Goal: Contribute content: Add original content to the website for others to see

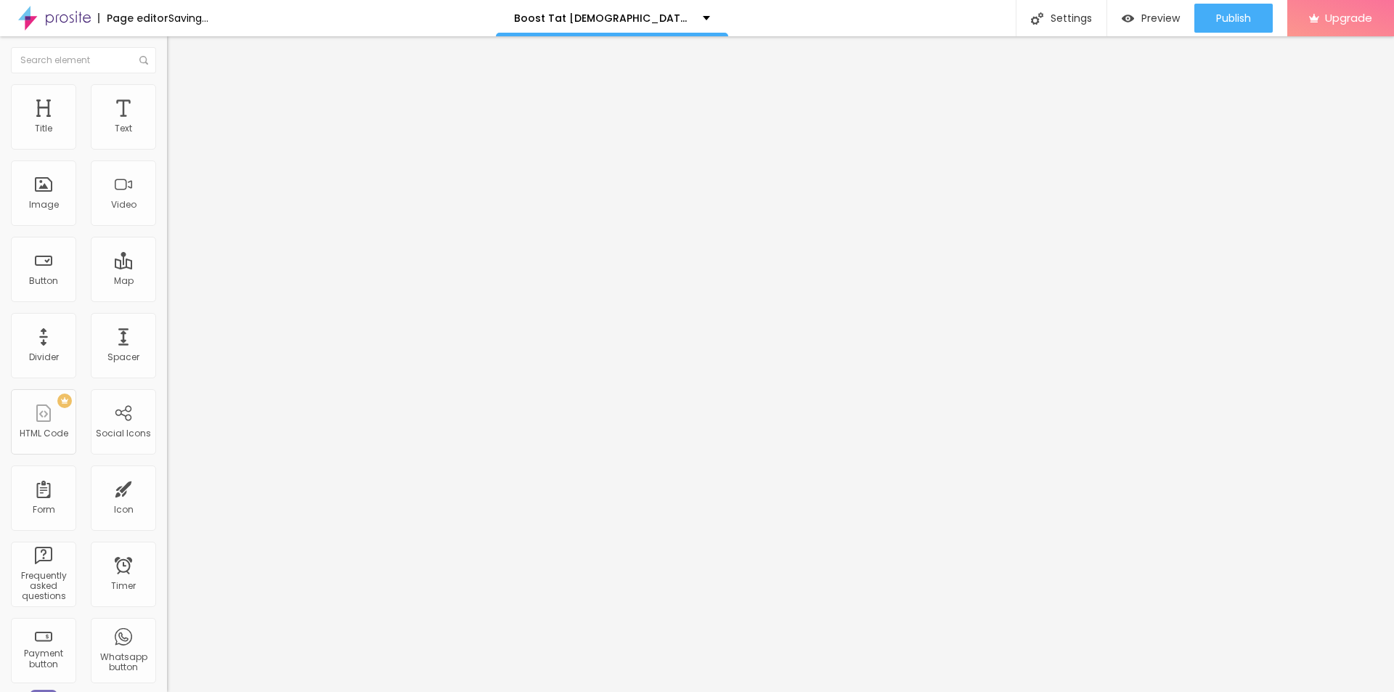
click at [173, 210] on icon "button" at bounding box center [177, 206] width 9 height 9
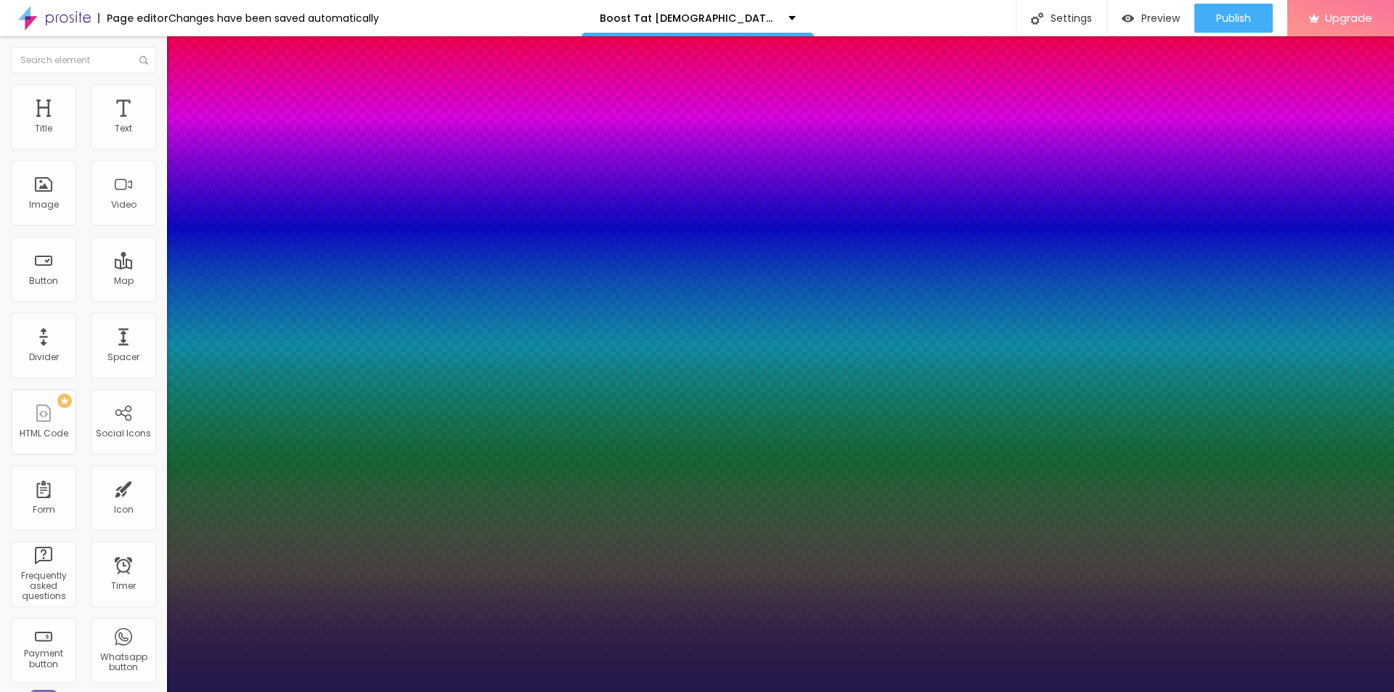
type input "1"
type input "22"
type input "1"
type input "26"
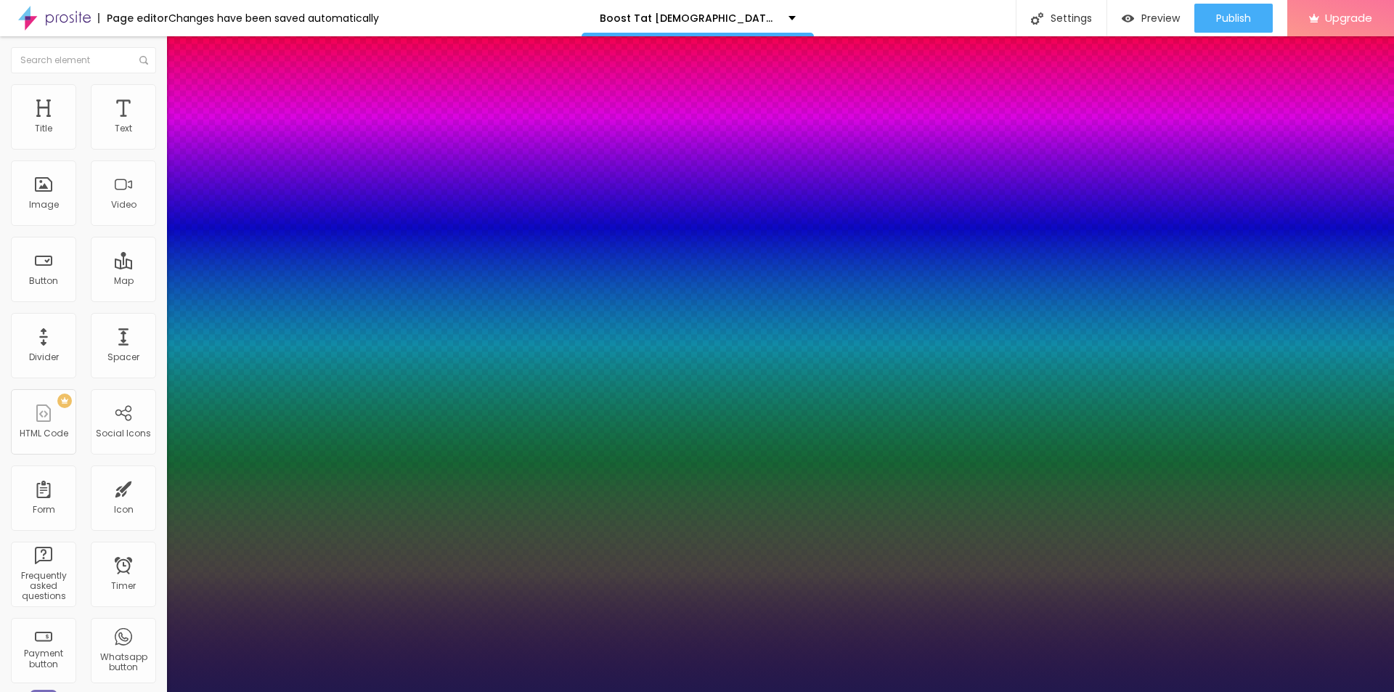
type input "26"
type input "1"
type input "27"
type input "1"
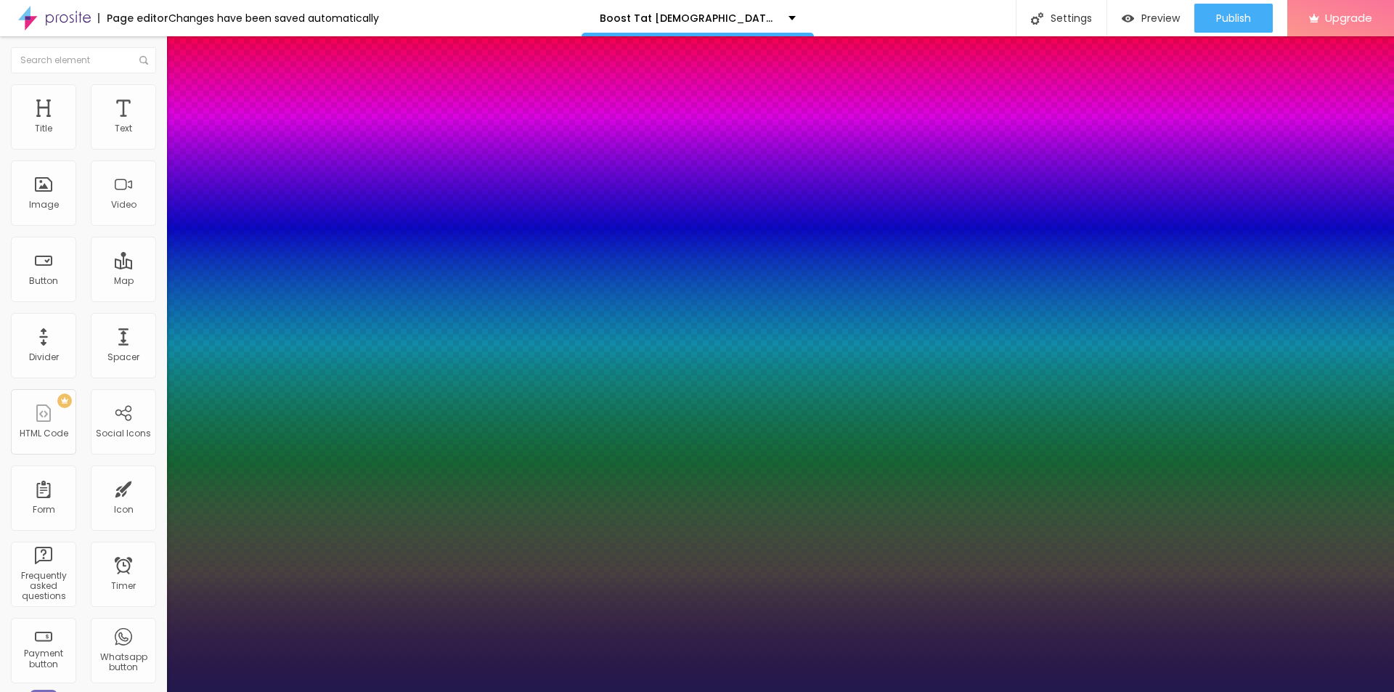
type input "28"
type input "1"
type input "29"
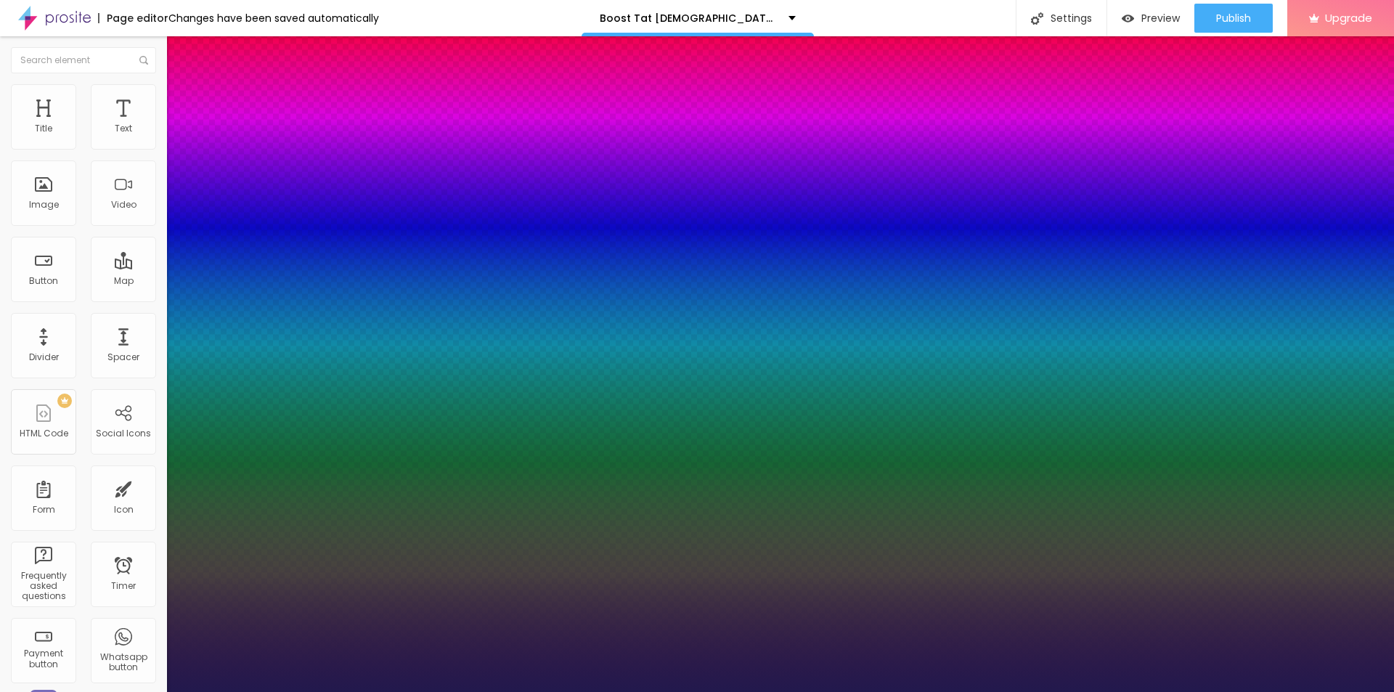
type input "1"
type input "30"
type input "1"
type input "33"
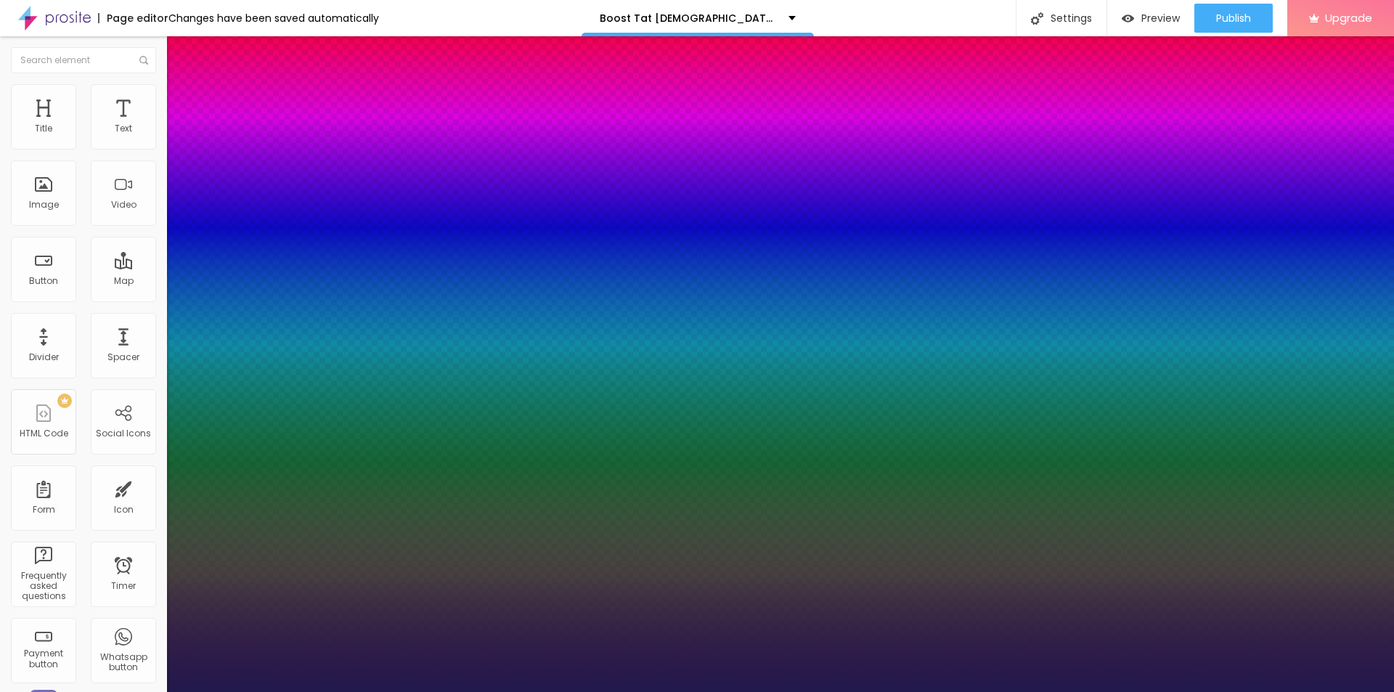
type input "33"
type input "1"
drag, startPoint x: 191, startPoint y: 408, endPoint x: 216, endPoint y: 412, distance: 24.9
type input "33"
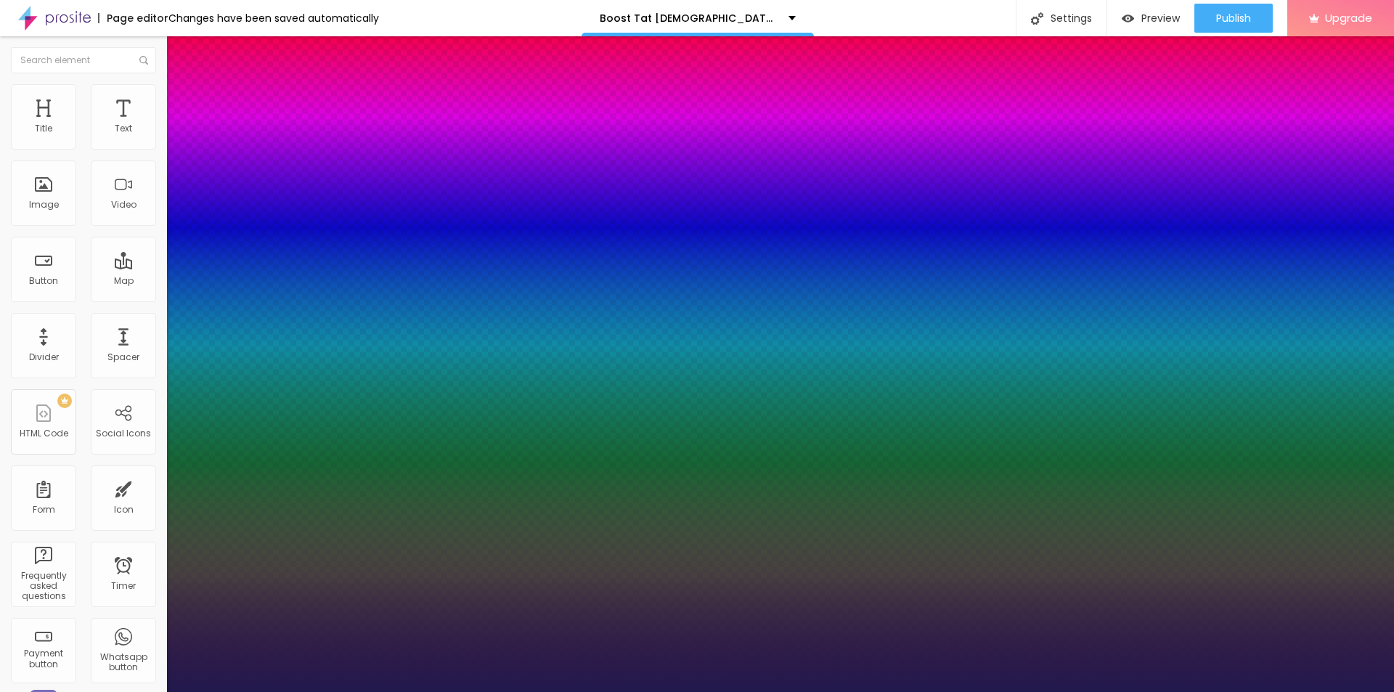
click at [631, 691] on div at bounding box center [697, 692] width 1394 height 0
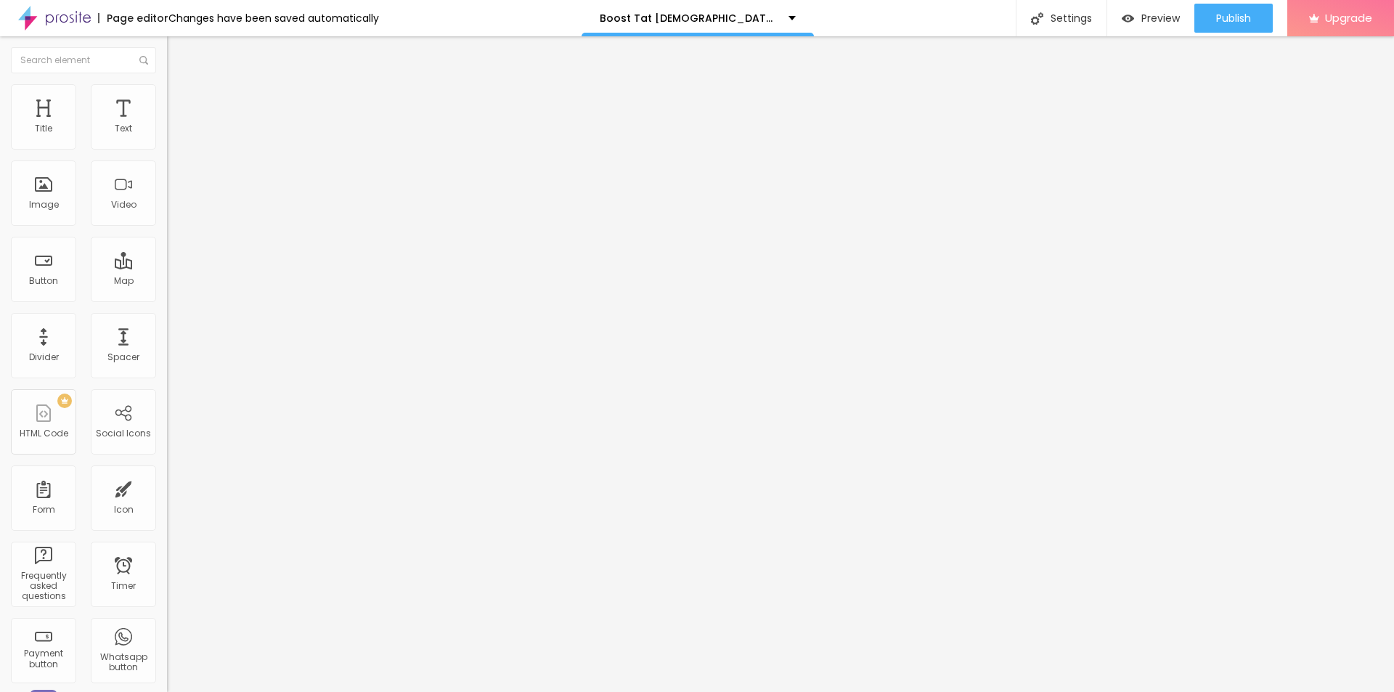
click at [167, 125] on span "Add image" at bounding box center [197, 119] width 60 height 12
drag, startPoint x: 679, startPoint y: 303, endPoint x: 769, endPoint y: 341, distance: 97.9
click at [167, 147] on input "text" at bounding box center [254, 139] width 174 height 15
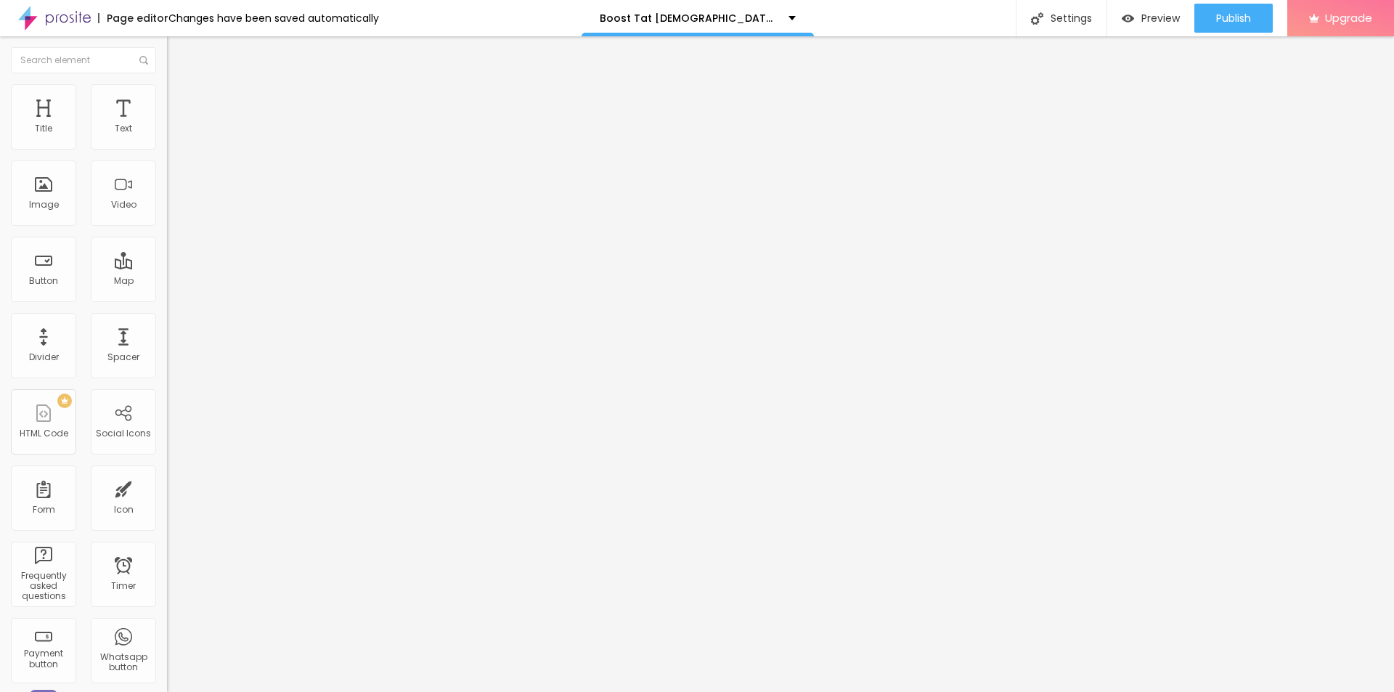
click at [167, 298] on input "https://" at bounding box center [254, 290] width 174 height 15
paste input "[DOMAIN_NAME][URL][DEMOGRAPHIC_DATA][MEDICAL_DATA]"
type input "[URL][DOMAIN_NAME][DEMOGRAPHIC_DATA][MEDICAL_DATA]"
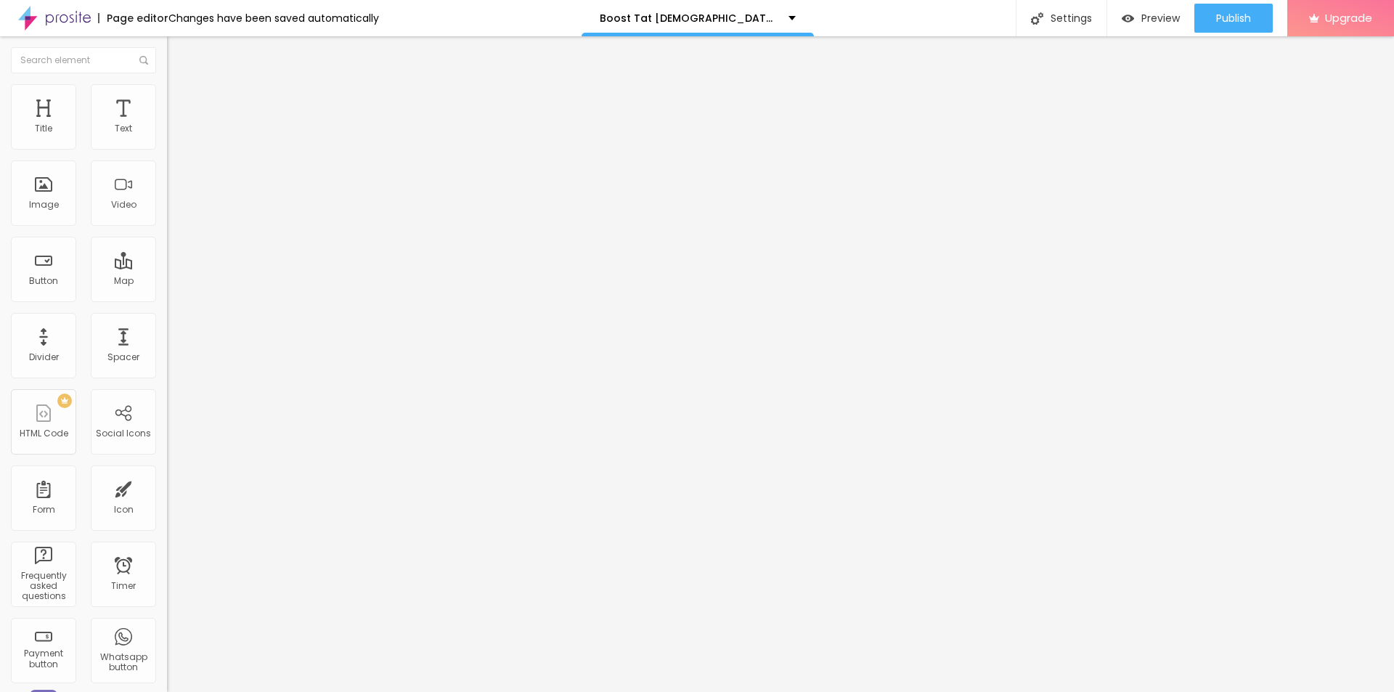
scroll to position [0, 0]
click at [167, 147] on input "text" at bounding box center [254, 139] width 174 height 15
paste input "Boost Tat Gummies"
type input "Boost Tat Gummies"
click at [167, 91] on img at bounding box center [173, 90] width 13 height 13
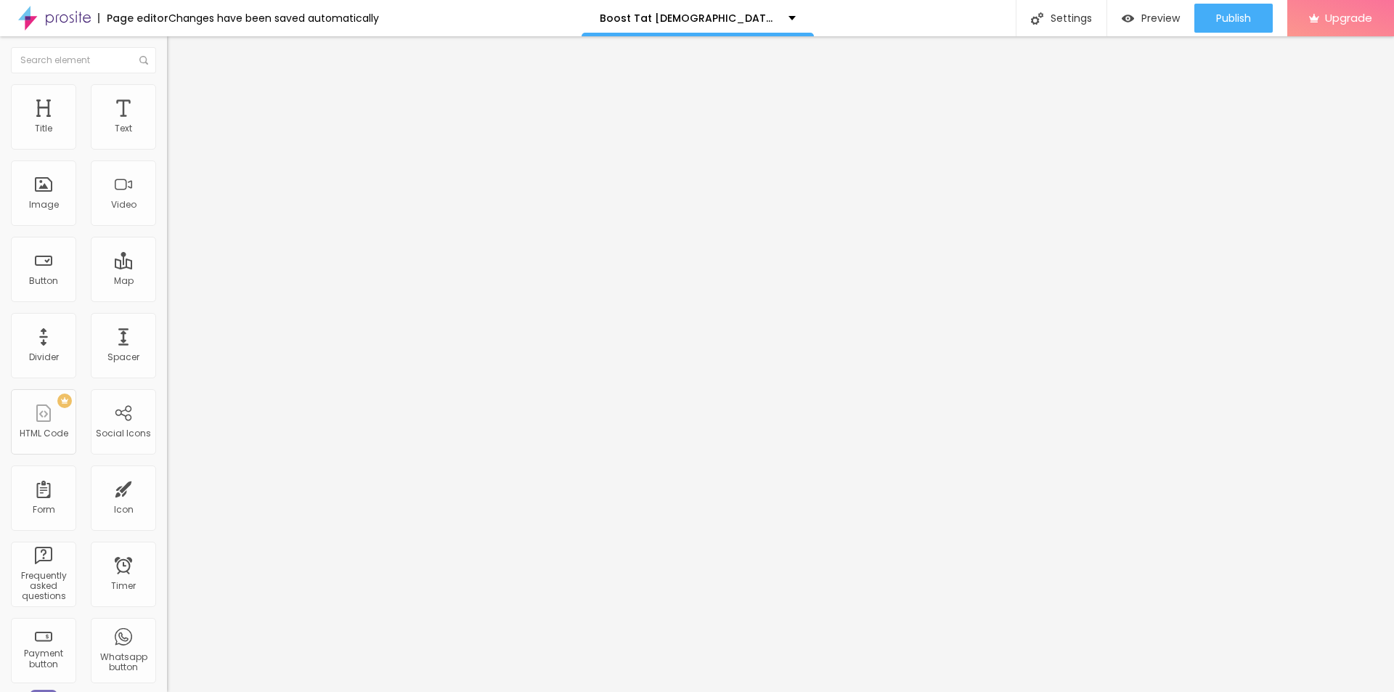
type input "90"
type input "85"
type input "80"
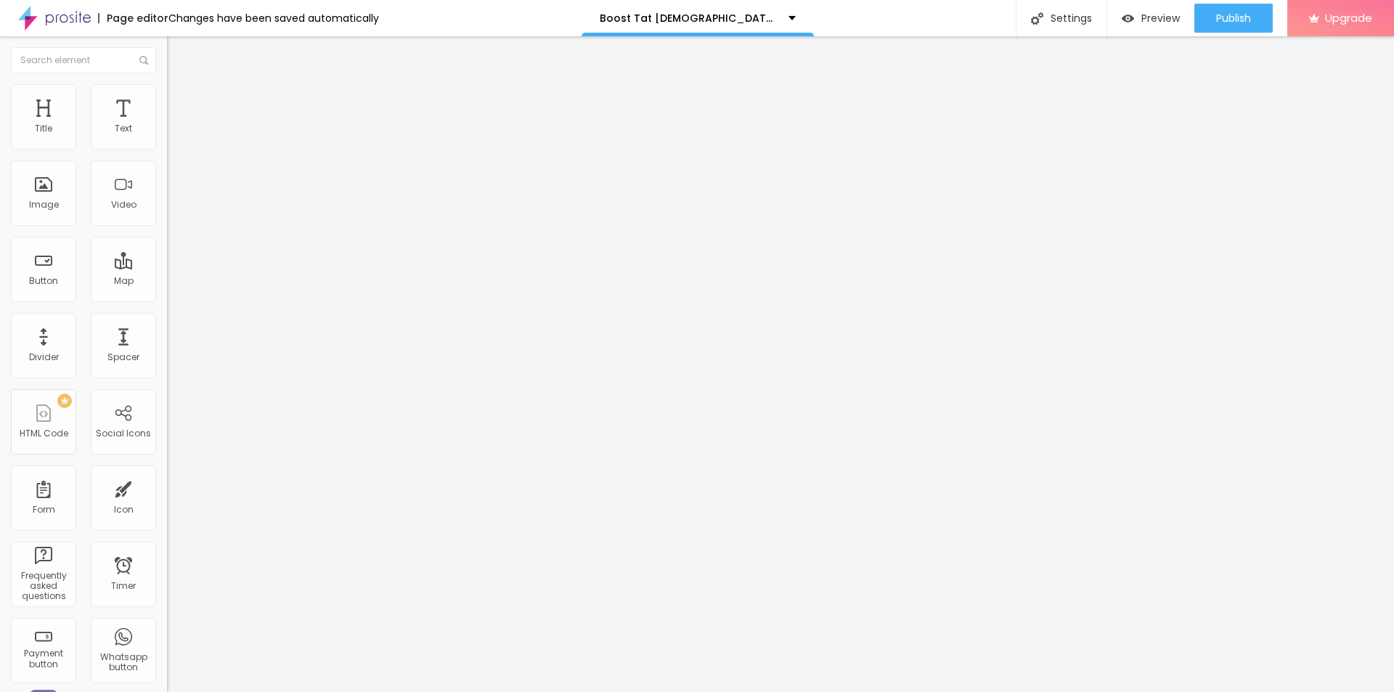
type input "80"
type input "75"
type input "70"
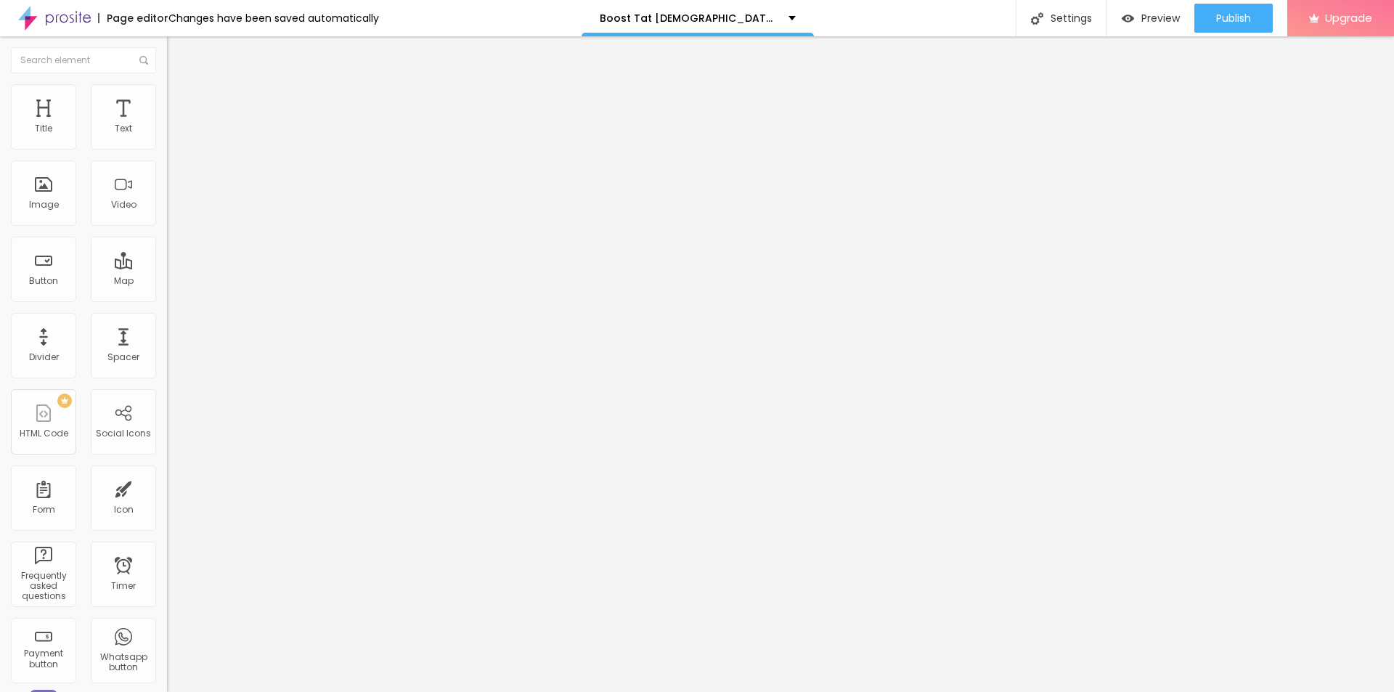
type input "65"
type input "60"
type input "55"
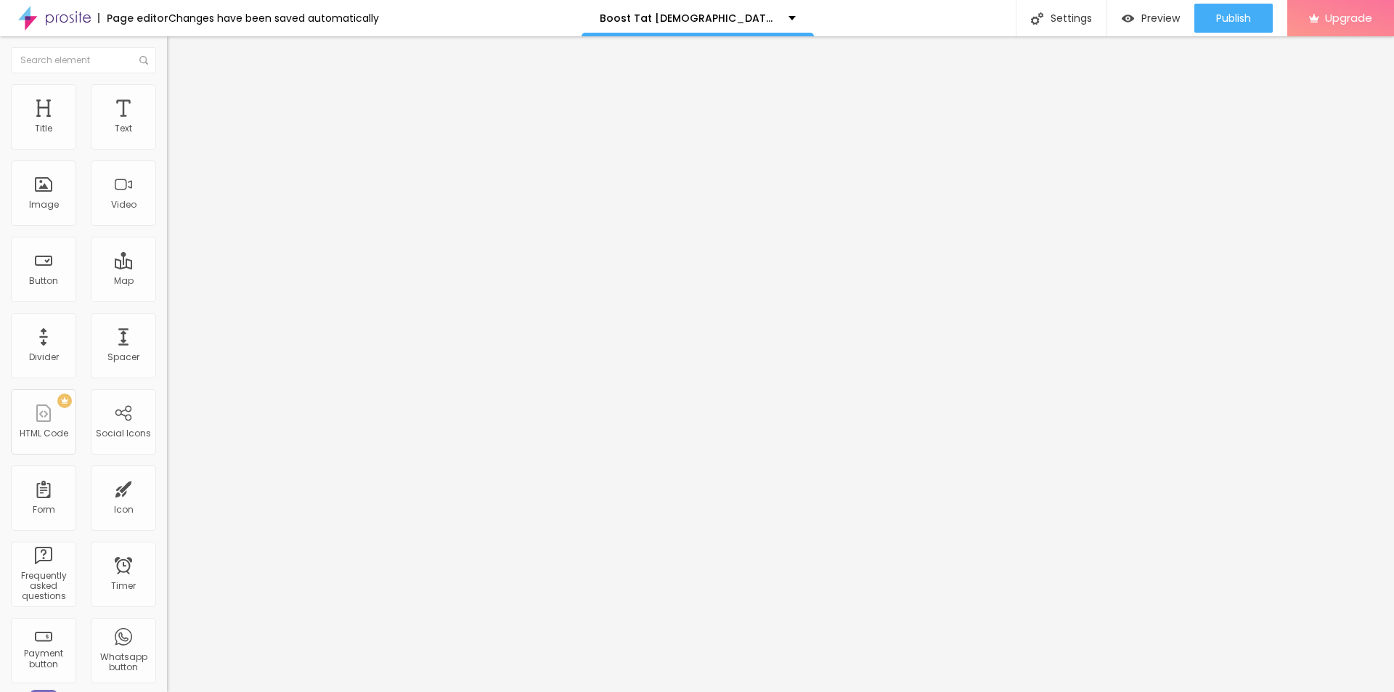
drag, startPoint x: 151, startPoint y: 157, endPoint x: 82, endPoint y: 155, distance: 69.0
type input "55"
click at [167, 149] on input "range" at bounding box center [214, 143] width 94 height 12
click at [1076, 19] on div "Settings" at bounding box center [1060, 18] width 91 height 36
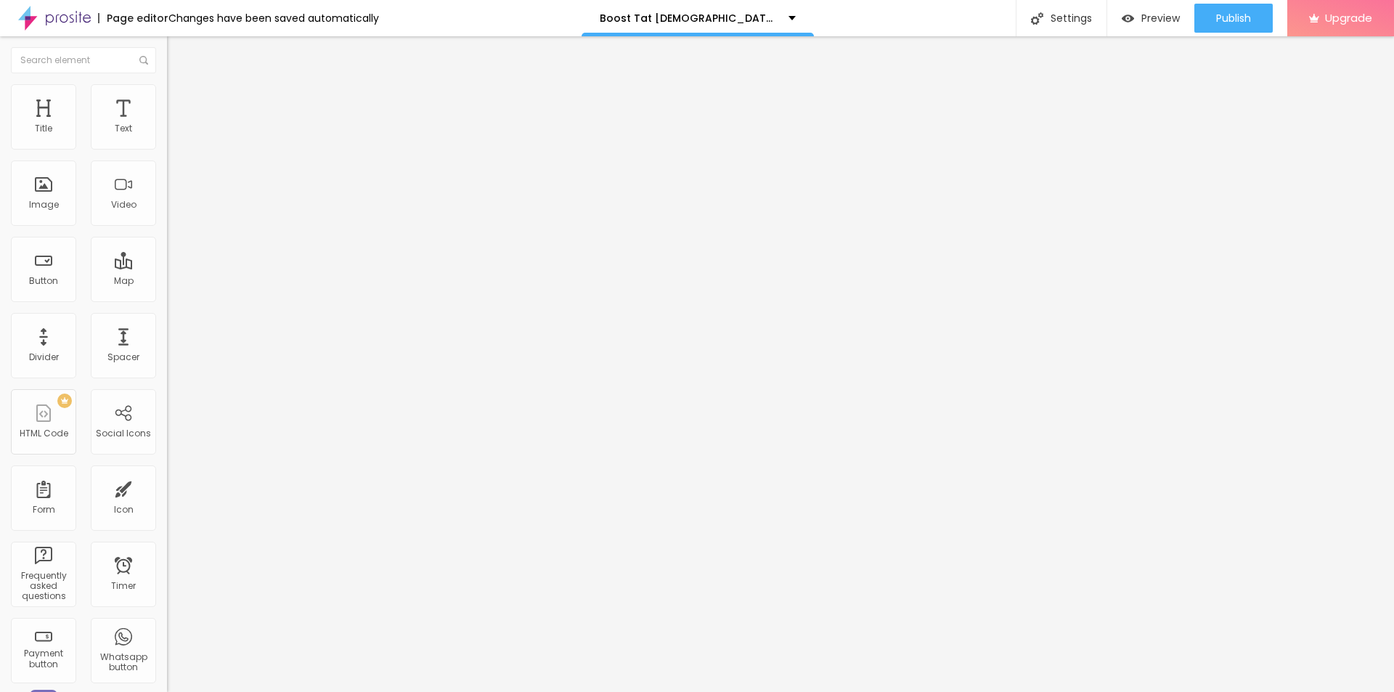
paste input "Boost Tat Gummies"
paste input "We Tested It for 90 Days the Real Science Behind"
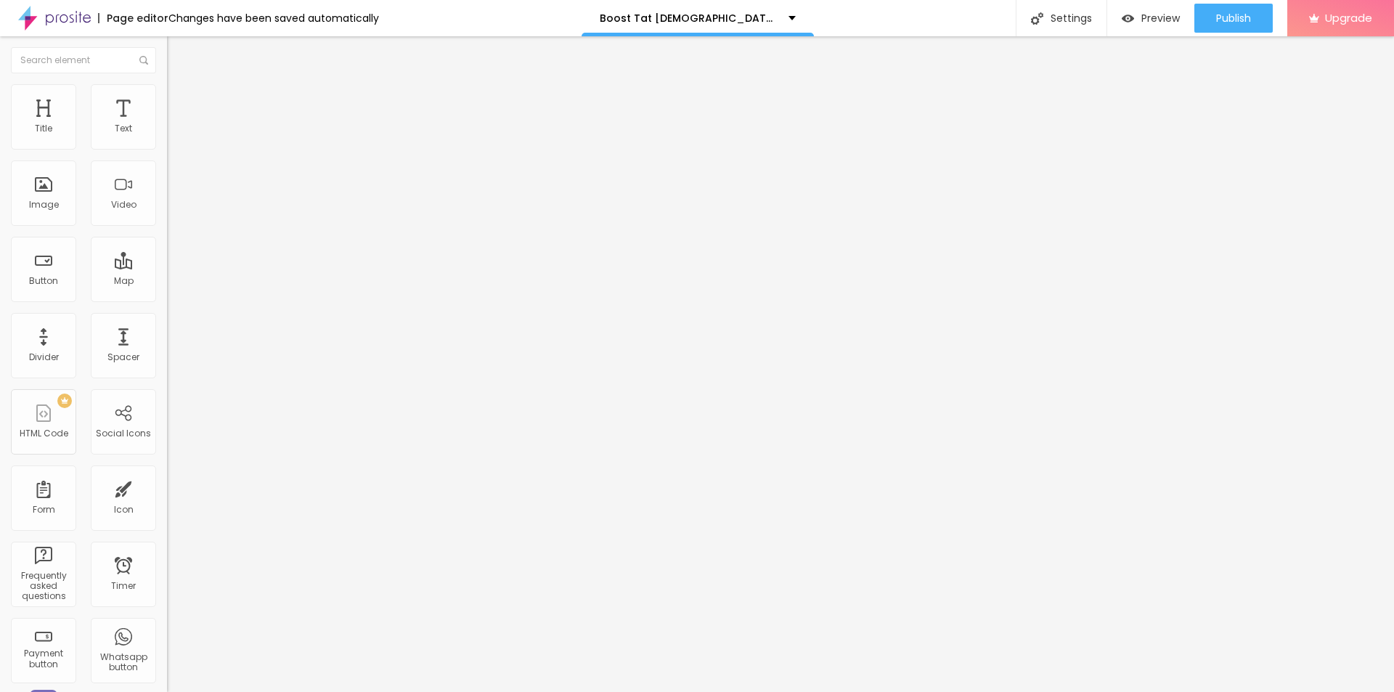
type input "Boost Tat Gummies We Tested It for 90 Days the Real Science Behind"
paste textarea "Boost TAT Gummies are dietary supplements marketed to men aiming to enhance vit…"
type textarea "Boost TAT Gummies are dietary supplements marketed to men aiming to enhance vit…"
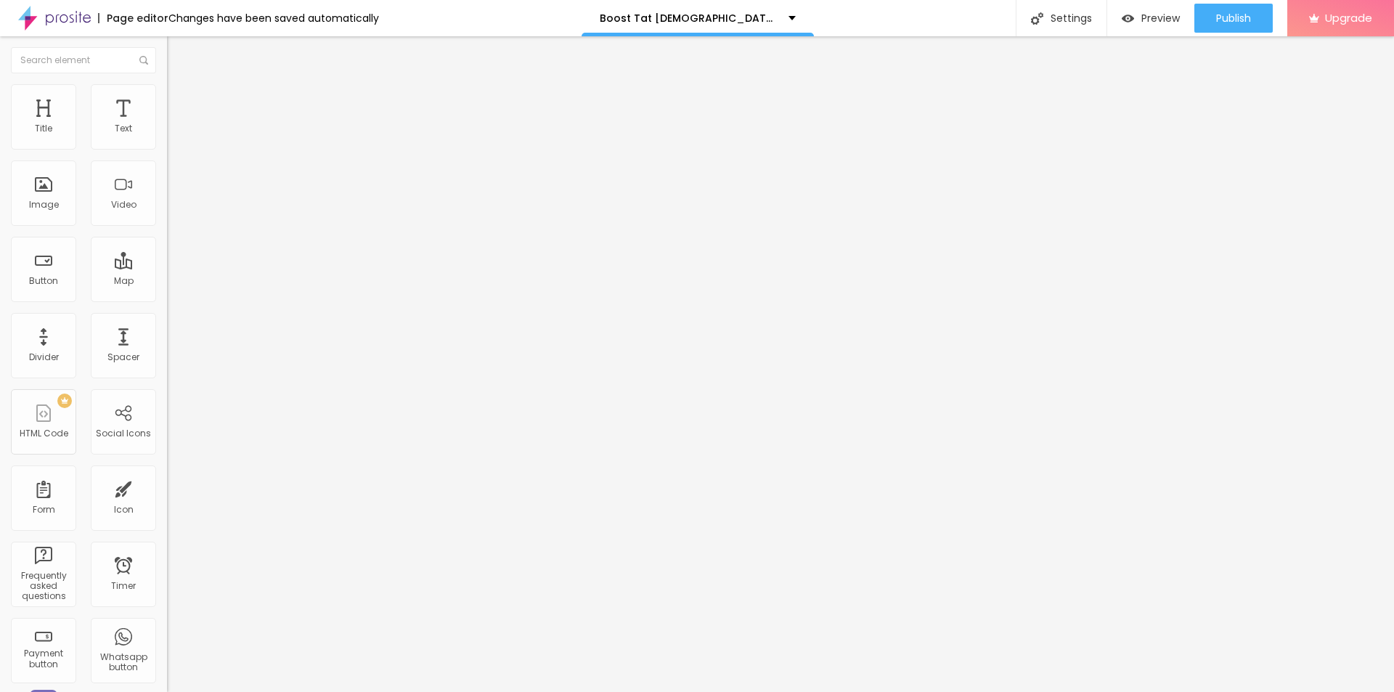
drag, startPoint x: 663, startPoint y: 338, endPoint x: 547, endPoint y: 338, distance: 116.1
paste textarea "Boost Tat Gummies"
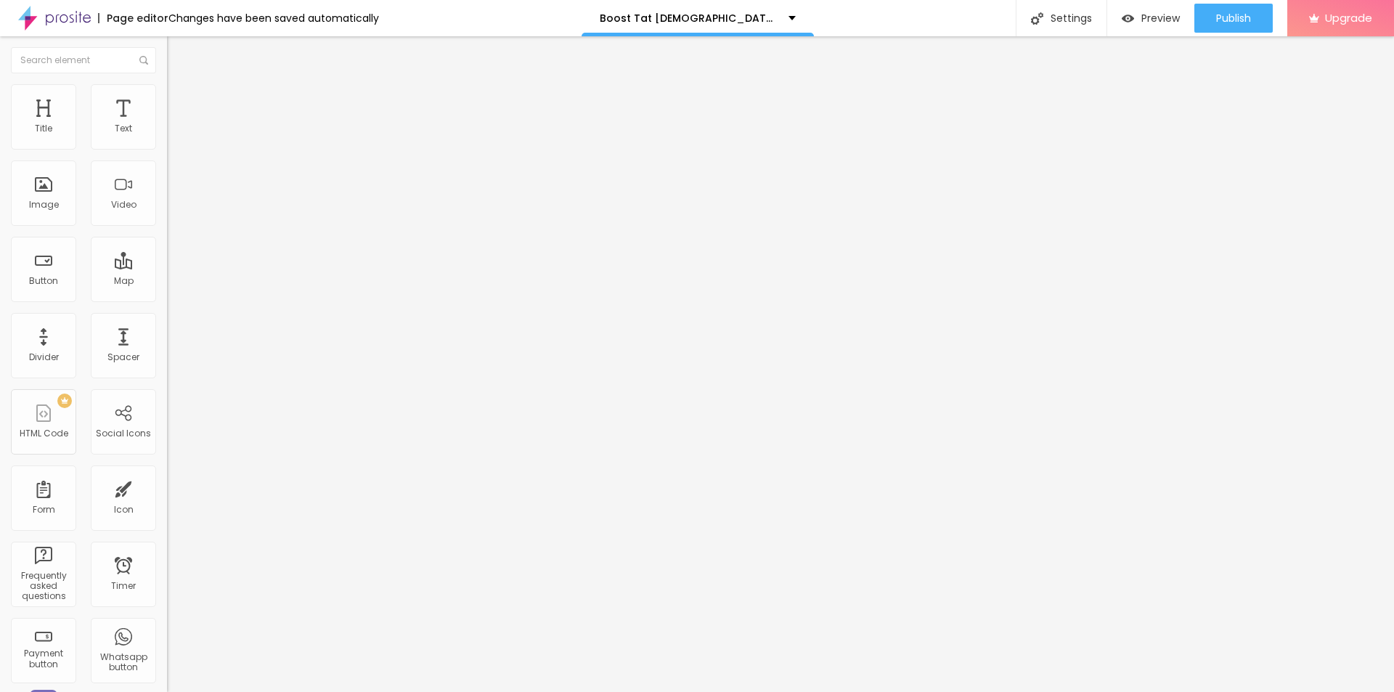
type textarea "Boost Tat Gummies"
click at [1232, 23] on span "Publish" at bounding box center [1233, 18] width 35 height 12
click at [1172, 100] on link "View page" at bounding box center [1191, 101] width 131 height 9
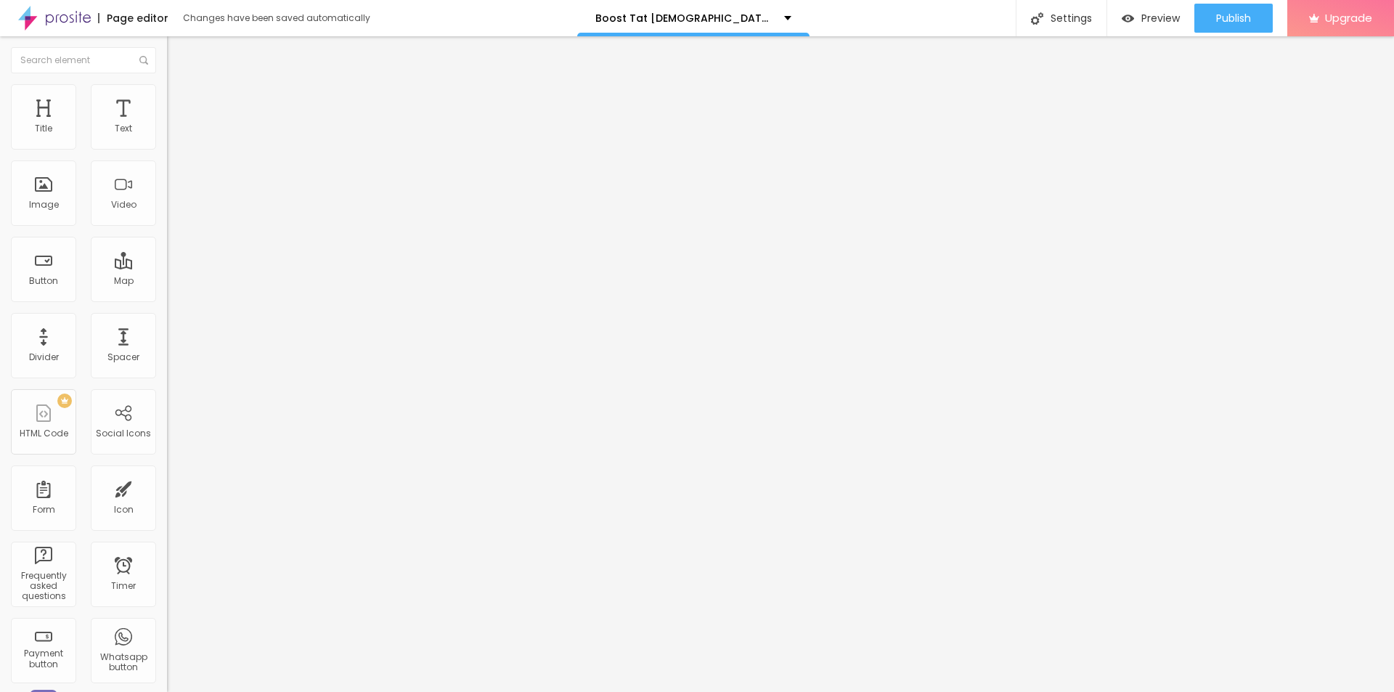
click at [167, 215] on button "button" at bounding box center [177, 207] width 20 height 15
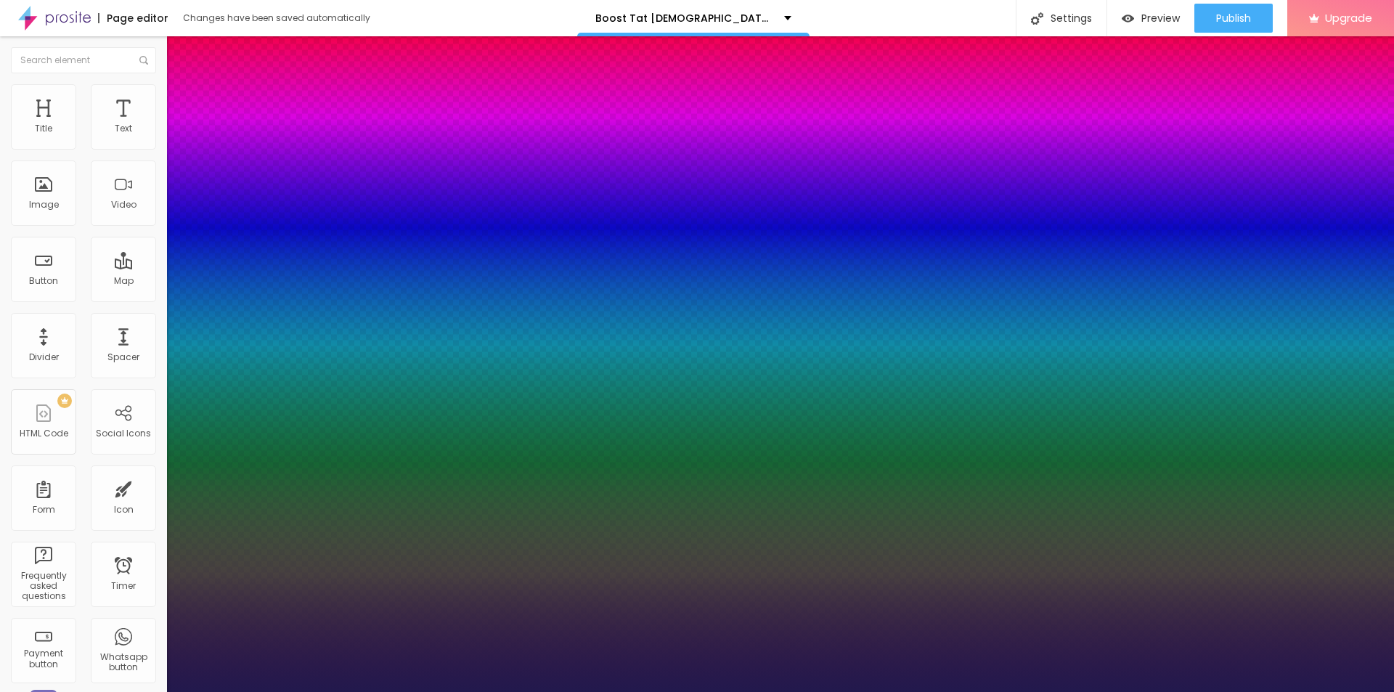
type input "1"
type input "21"
type input "1"
type input "23"
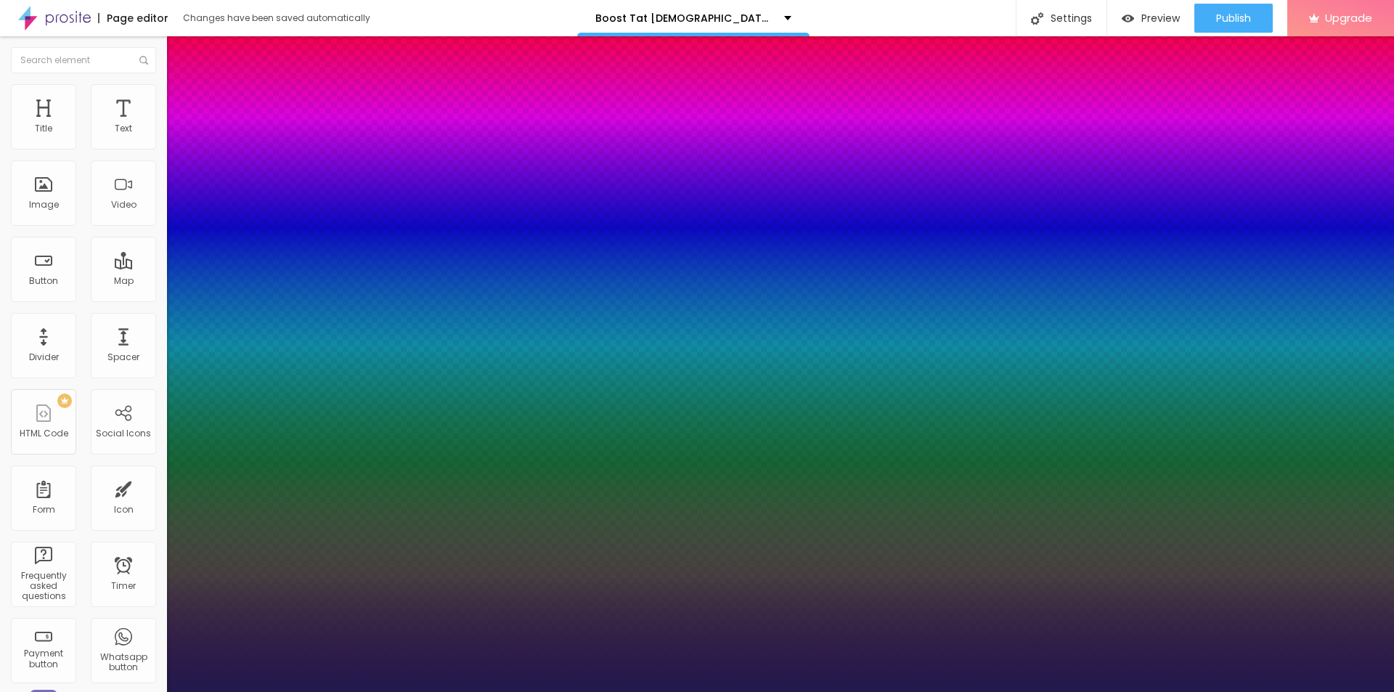
type input "23"
type input "1"
type input "27"
type input "1"
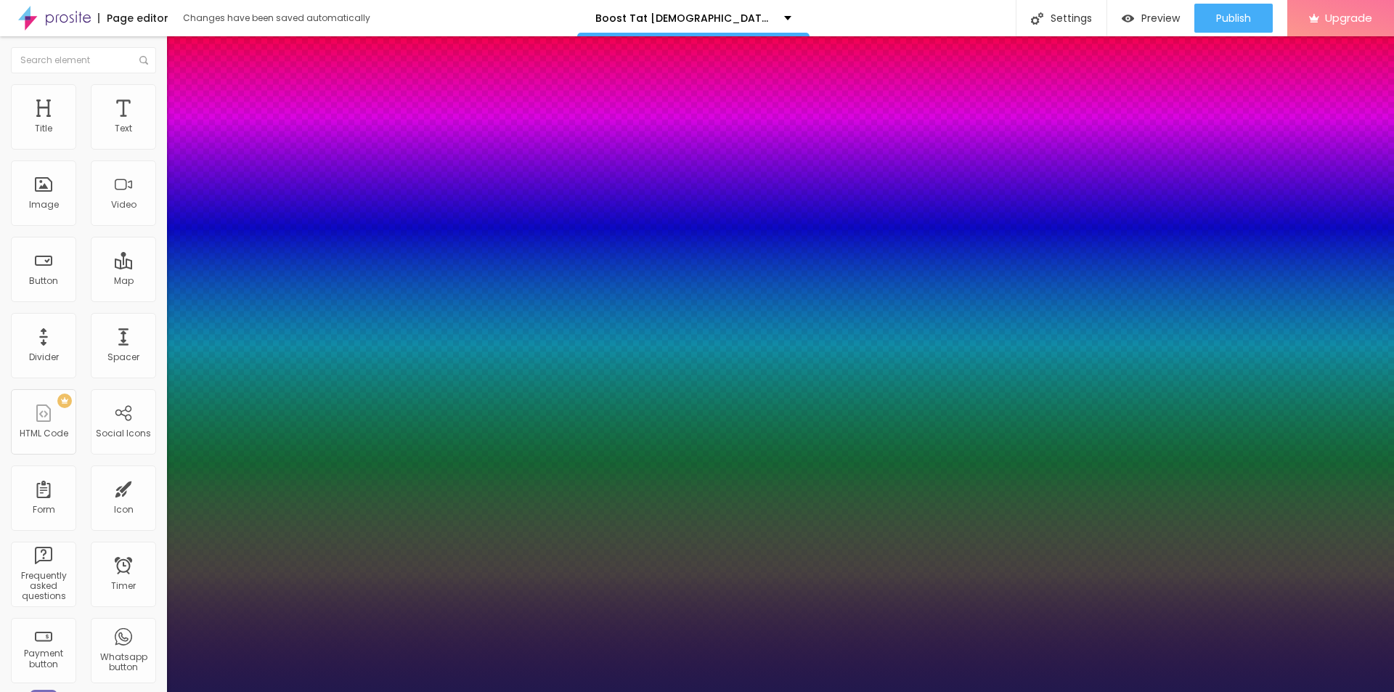
type input "29"
type input "1"
type input "30"
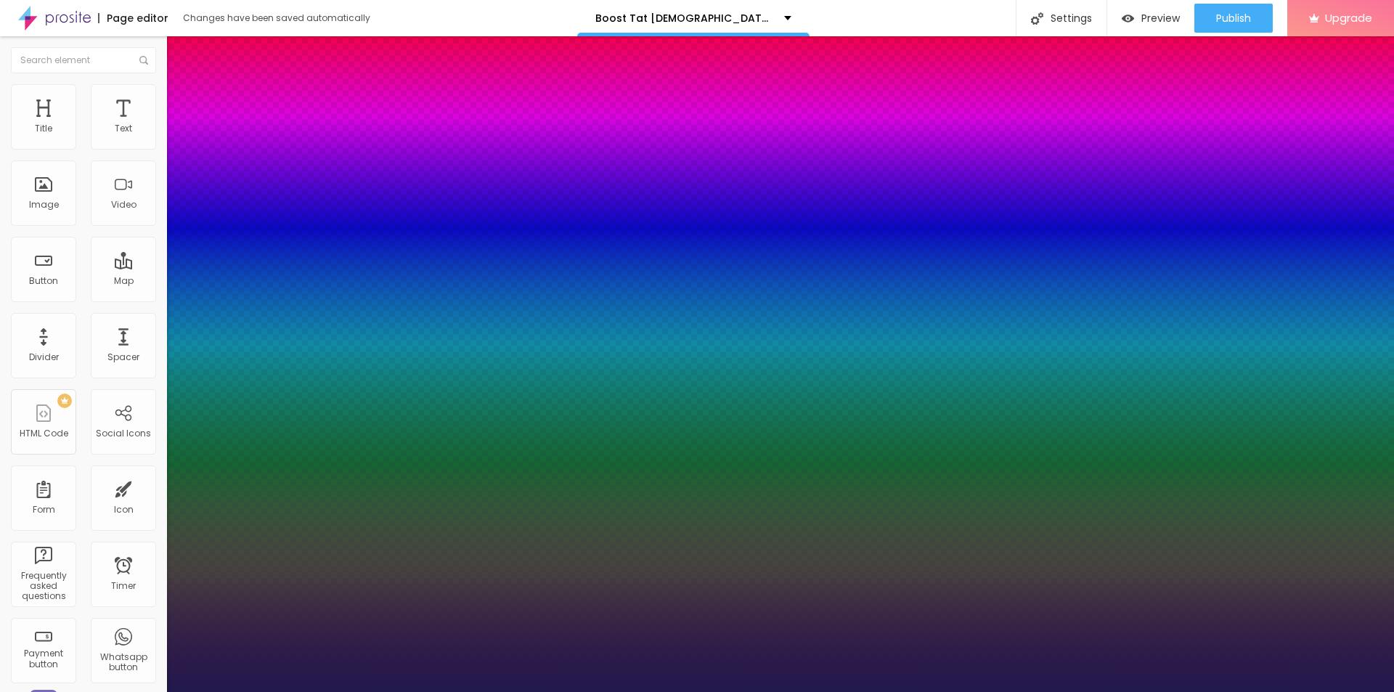
type input "1"
type input "33"
type input "1"
drag, startPoint x: 195, startPoint y: 408, endPoint x: 215, endPoint y: 410, distance: 19.7
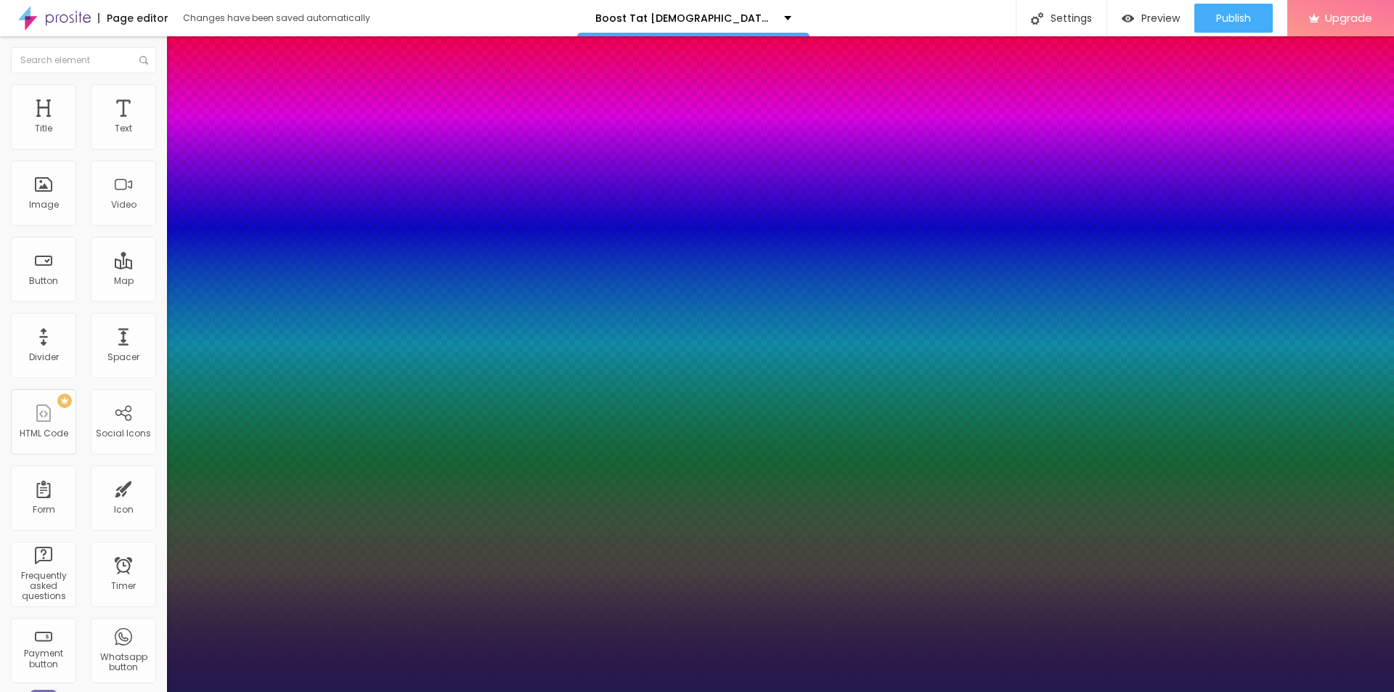
type input "33"
type input "1"
drag, startPoint x: 865, startPoint y: 176, endPoint x: 858, endPoint y: 177, distance: 7.3
click at [858, 691] on div at bounding box center [697, 692] width 1394 height 0
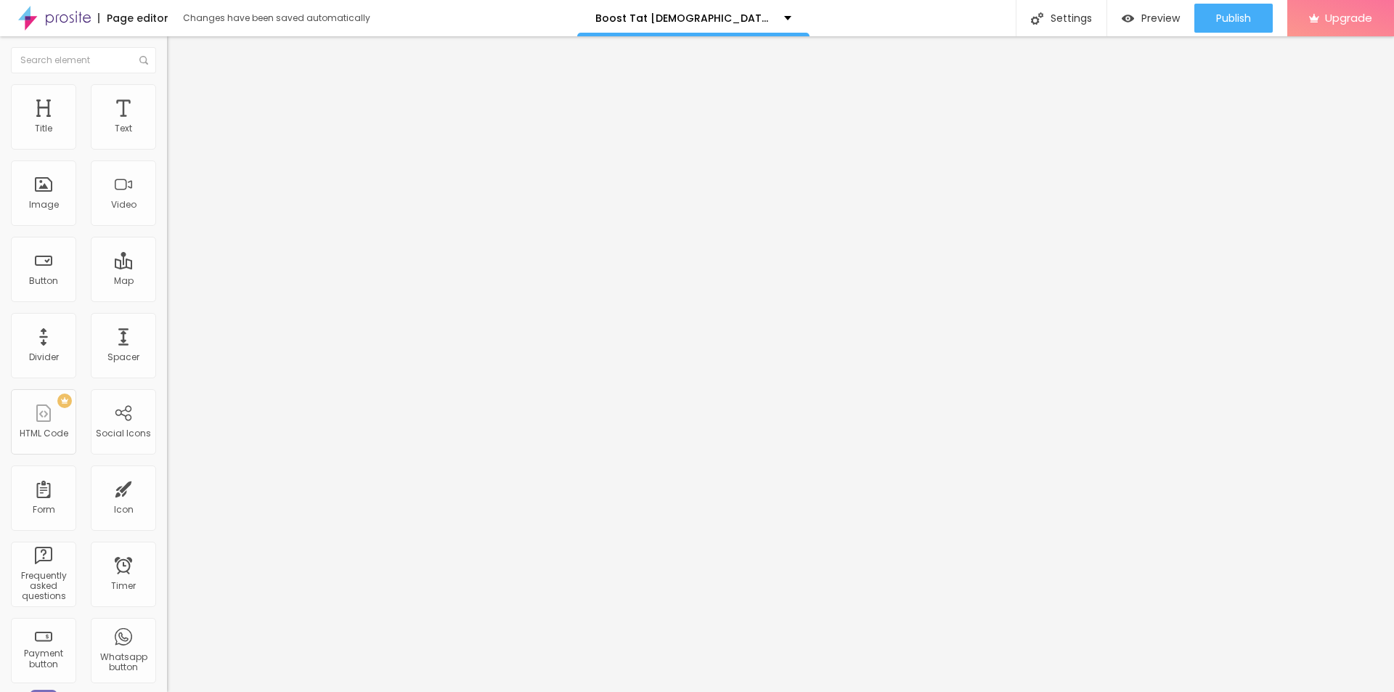
click at [167, 125] on span "Add image" at bounding box center [197, 119] width 60 height 12
click at [167, 147] on input "text" at bounding box center [254, 139] width 174 height 15
click at [167, 159] on div "Image description (Alt)" at bounding box center [250, 141] width 167 height 36
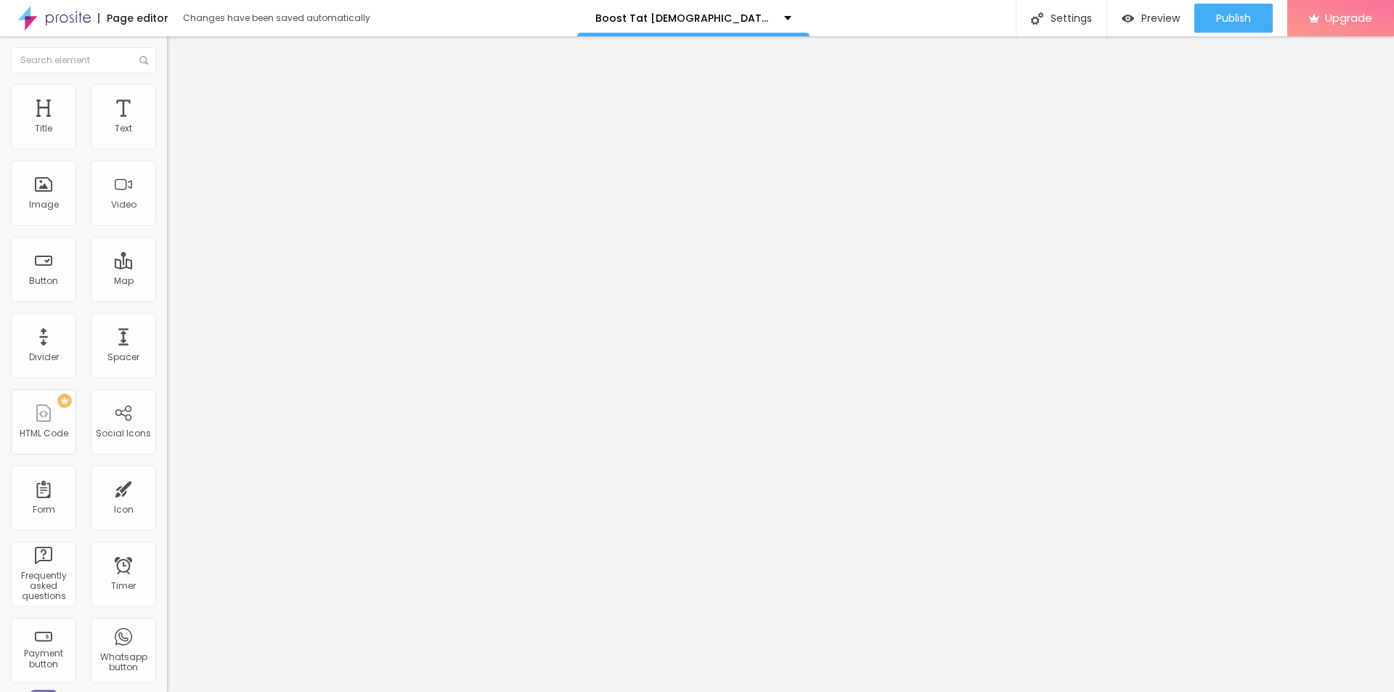
click at [167, 147] on input "text" at bounding box center [254, 139] width 174 height 15
paste input "Boost Tat Male Enhancement"
type input "Boost Tat Male Enhancement"
click at [167, 298] on input "https://" at bounding box center [254, 290] width 174 height 15
paste input "top10cbdstore.com/BoostTat"
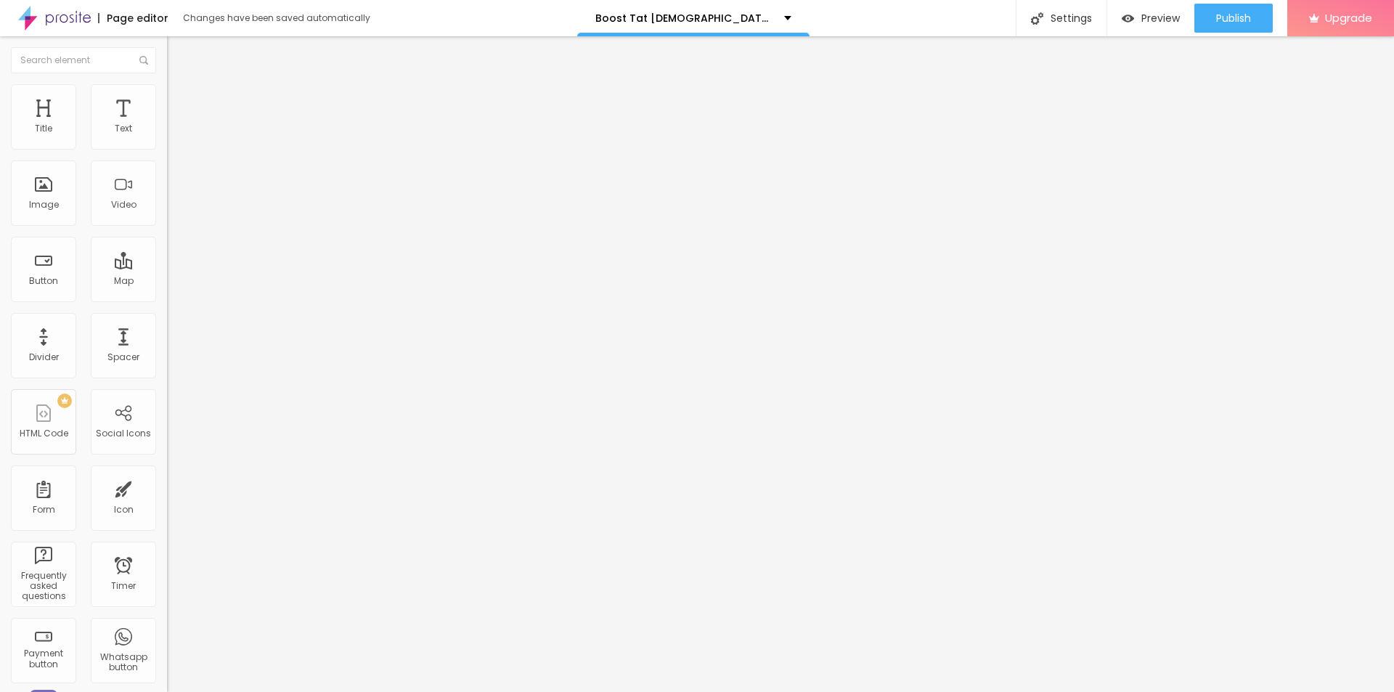
scroll to position [0, 28]
type input "https://top10cbdstore.com/BoostTat"
click at [167, 92] on img at bounding box center [173, 90] width 13 height 13
type input "95"
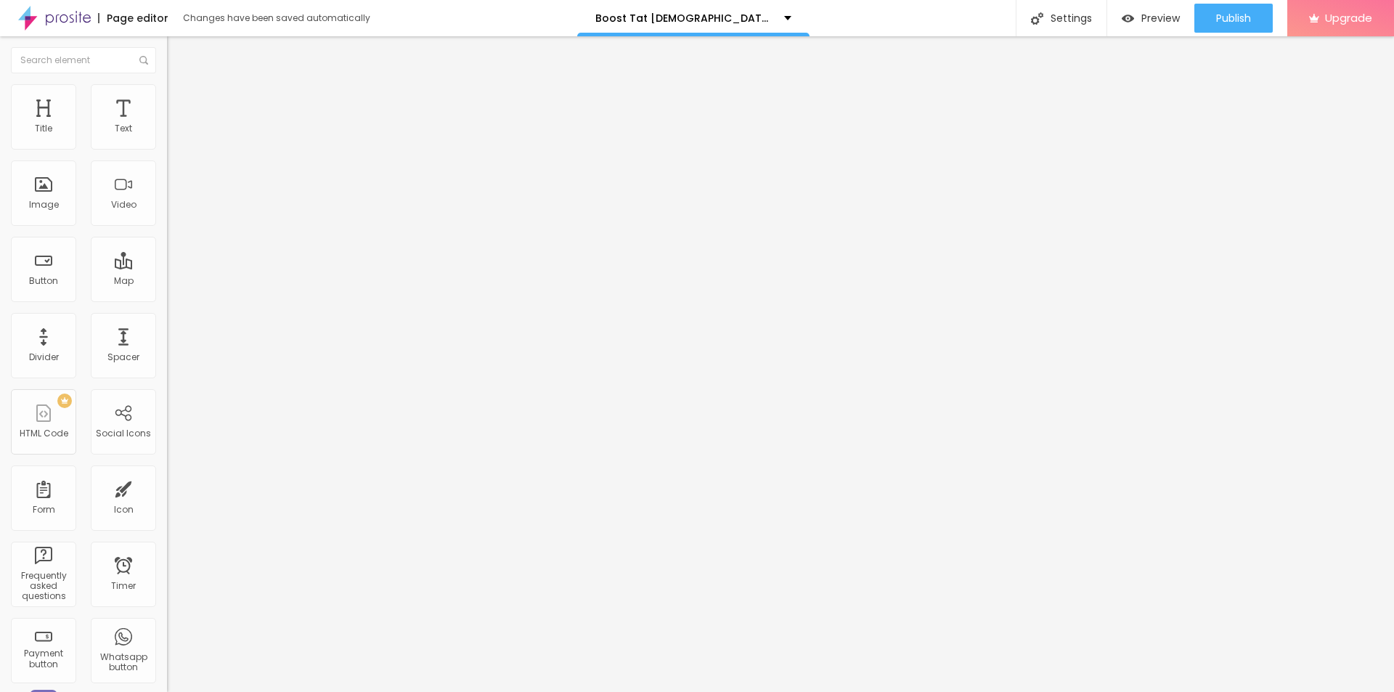
type input "95"
type input "90"
type input "85"
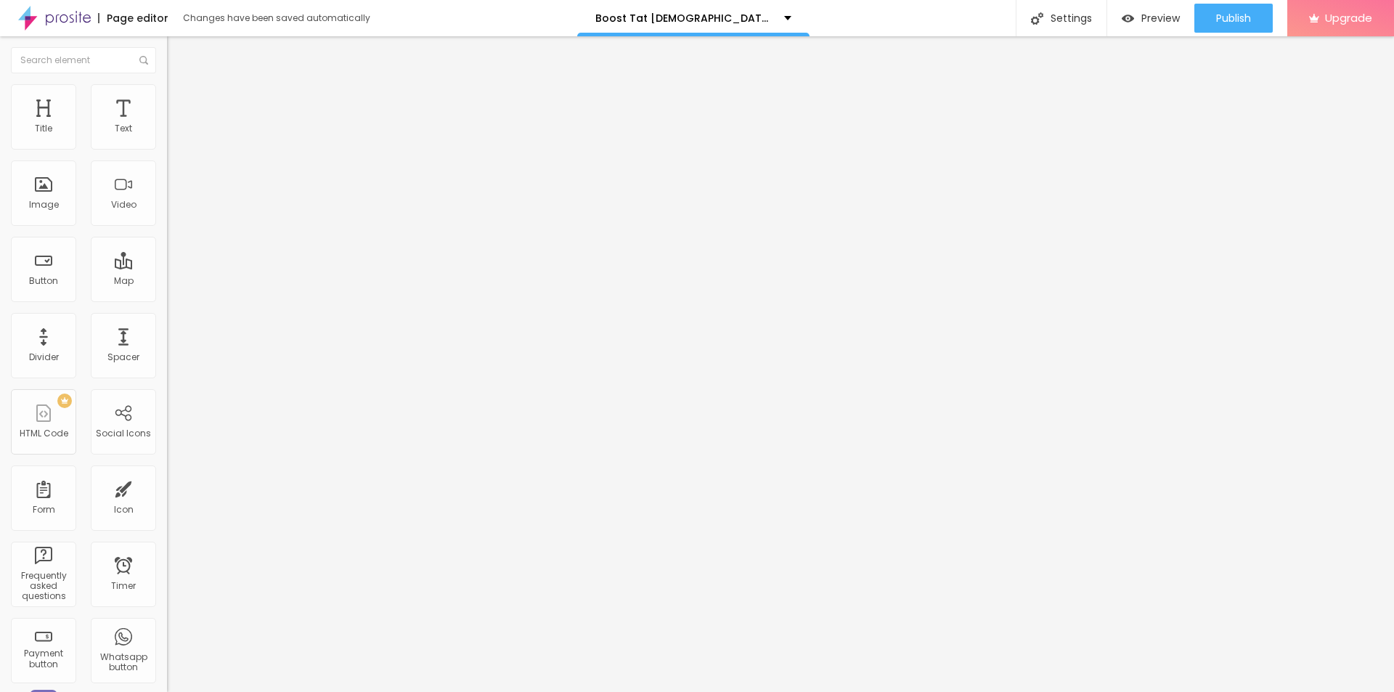
type input "80"
type input "75"
type input "70"
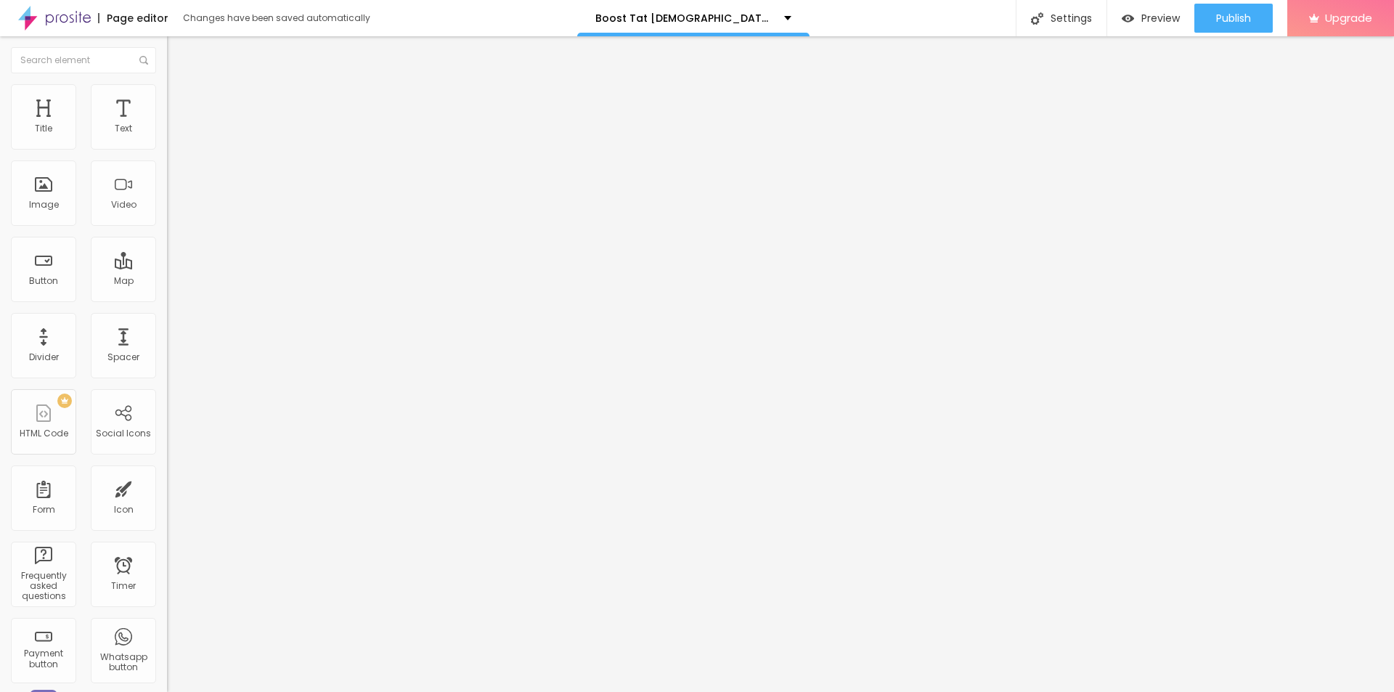
type input "70"
type input "65"
type input "60"
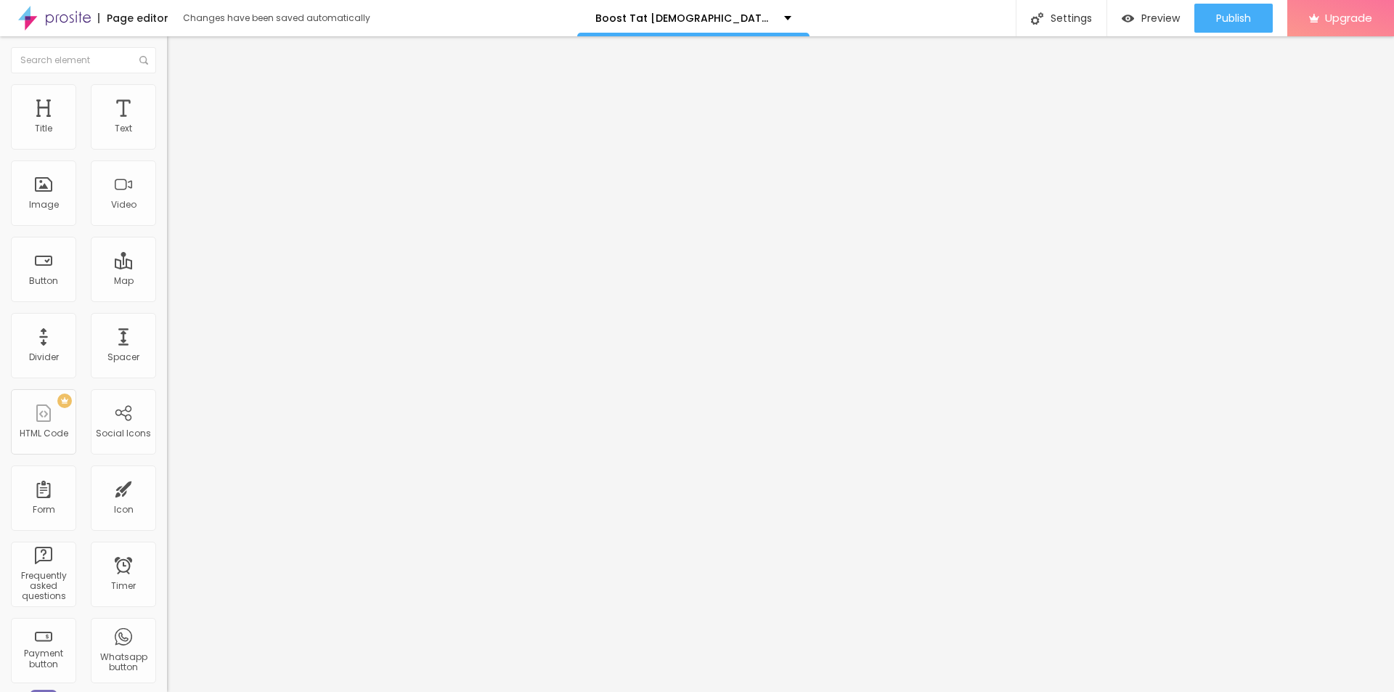
type input "55"
drag, startPoint x: 144, startPoint y: 157, endPoint x: 82, endPoint y: 157, distance: 62.4
type input "55"
click at [167, 149] on input "range" at bounding box center [214, 143] width 94 height 12
click at [167, 139] on button "button" at bounding box center [177, 131] width 20 height 15
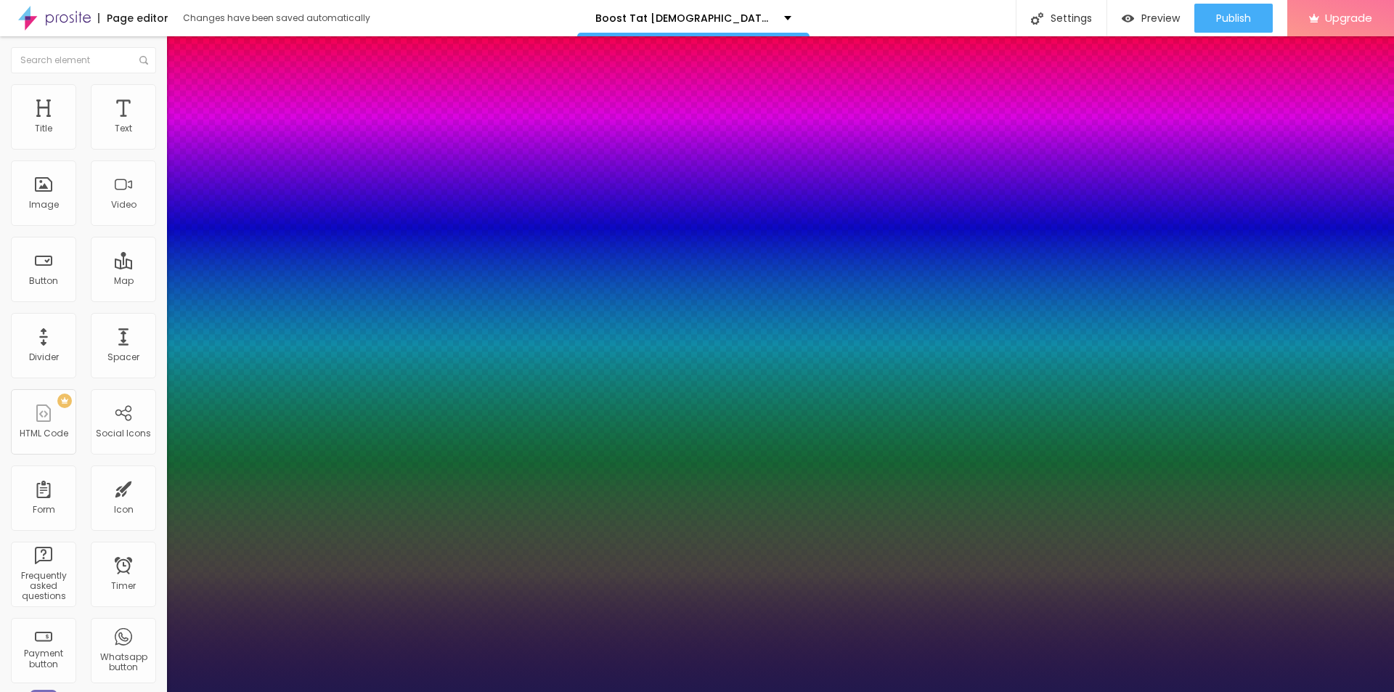
type input "1"
type input "18"
type input "1"
type input "19"
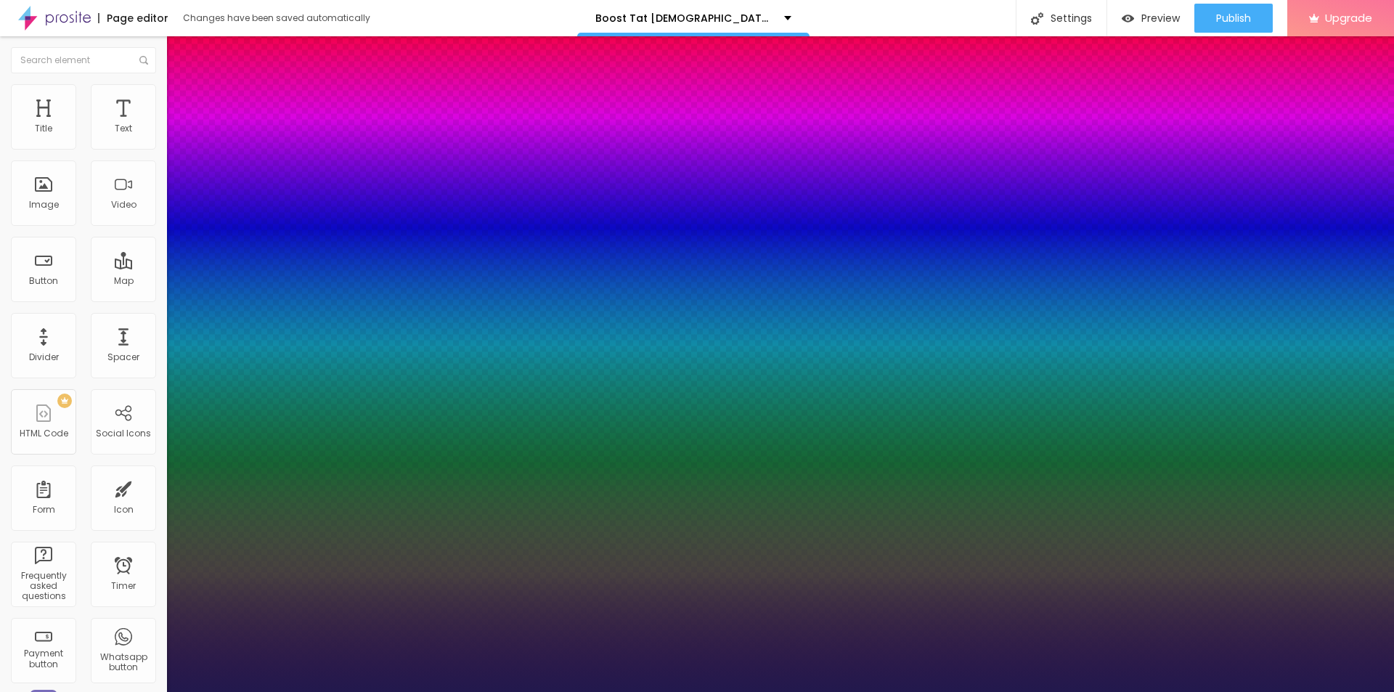
type input "19"
type input "1"
type input "20"
type input "1"
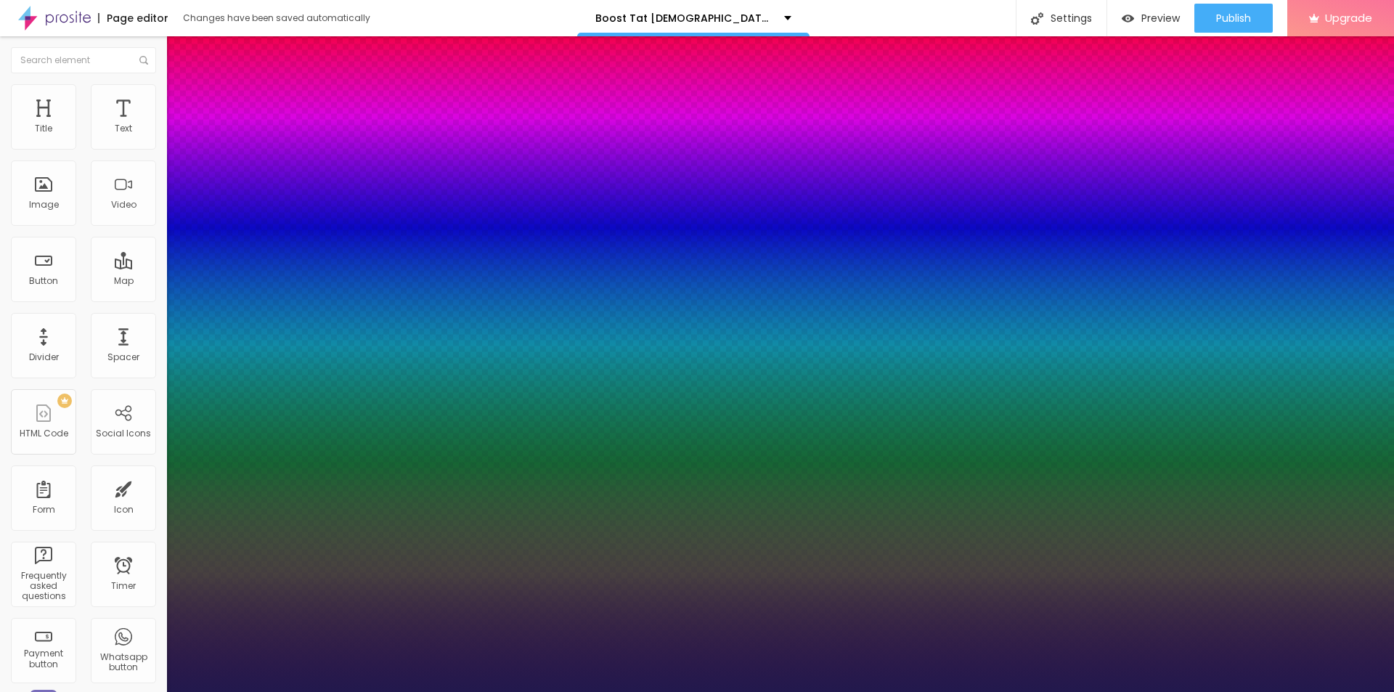
type input "21"
type input "1"
type input "22"
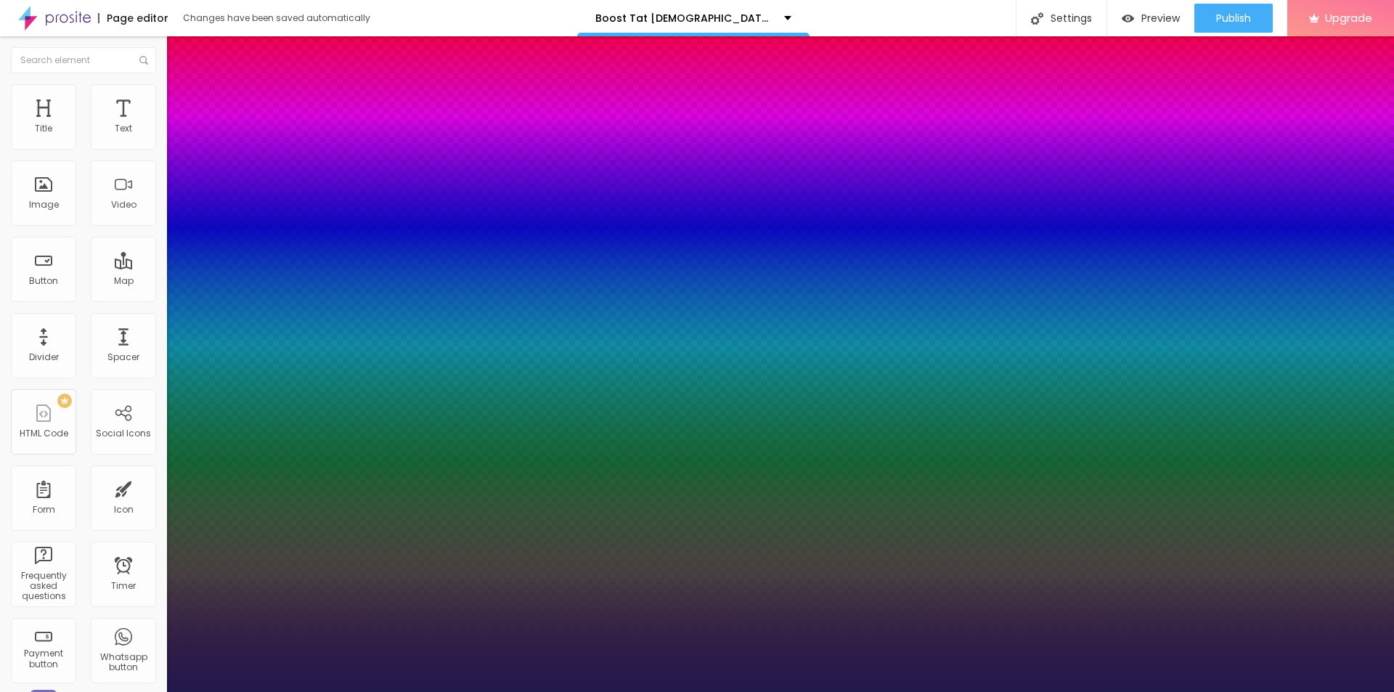
type input "1"
type input "22"
type input "1"
click at [305, 691] on div at bounding box center [697, 692] width 1394 height 0
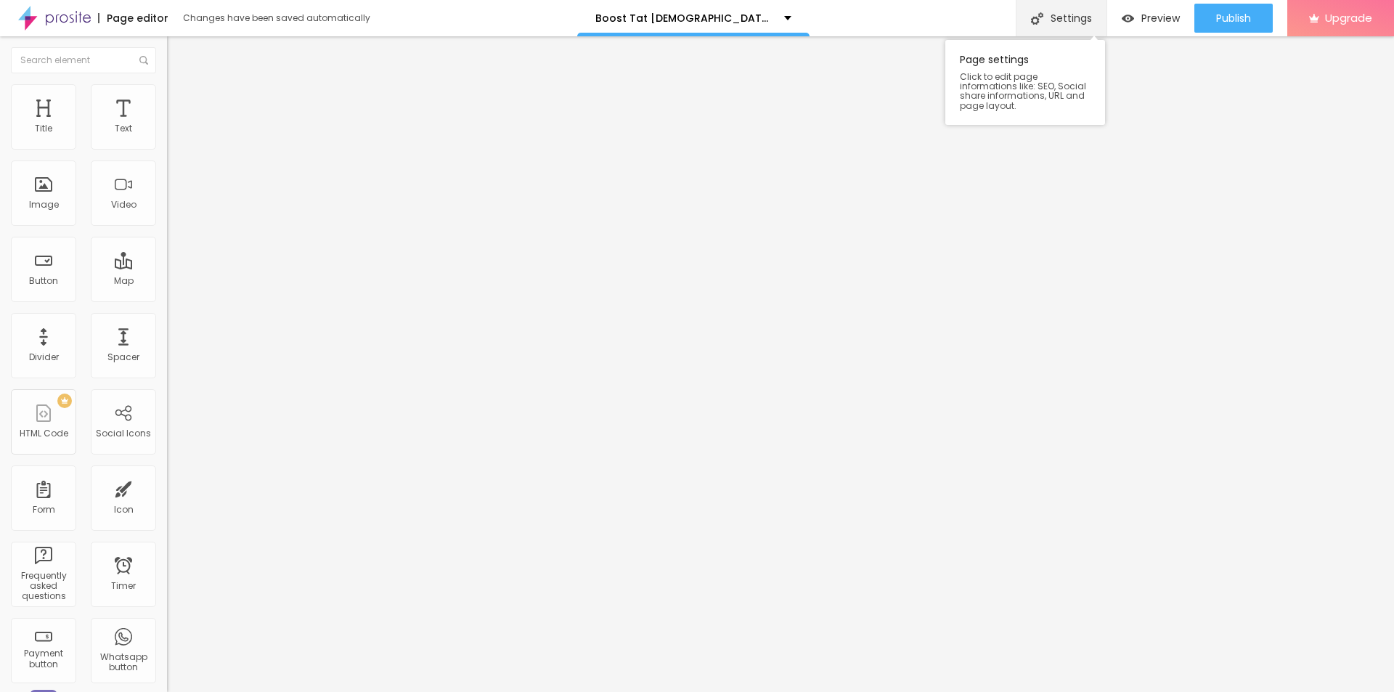
click at [1070, 12] on div "Settings" at bounding box center [1060, 18] width 91 height 36
paste input "Boost Tat Male Enhancement"
paste input "(Official™)- How To Order?"
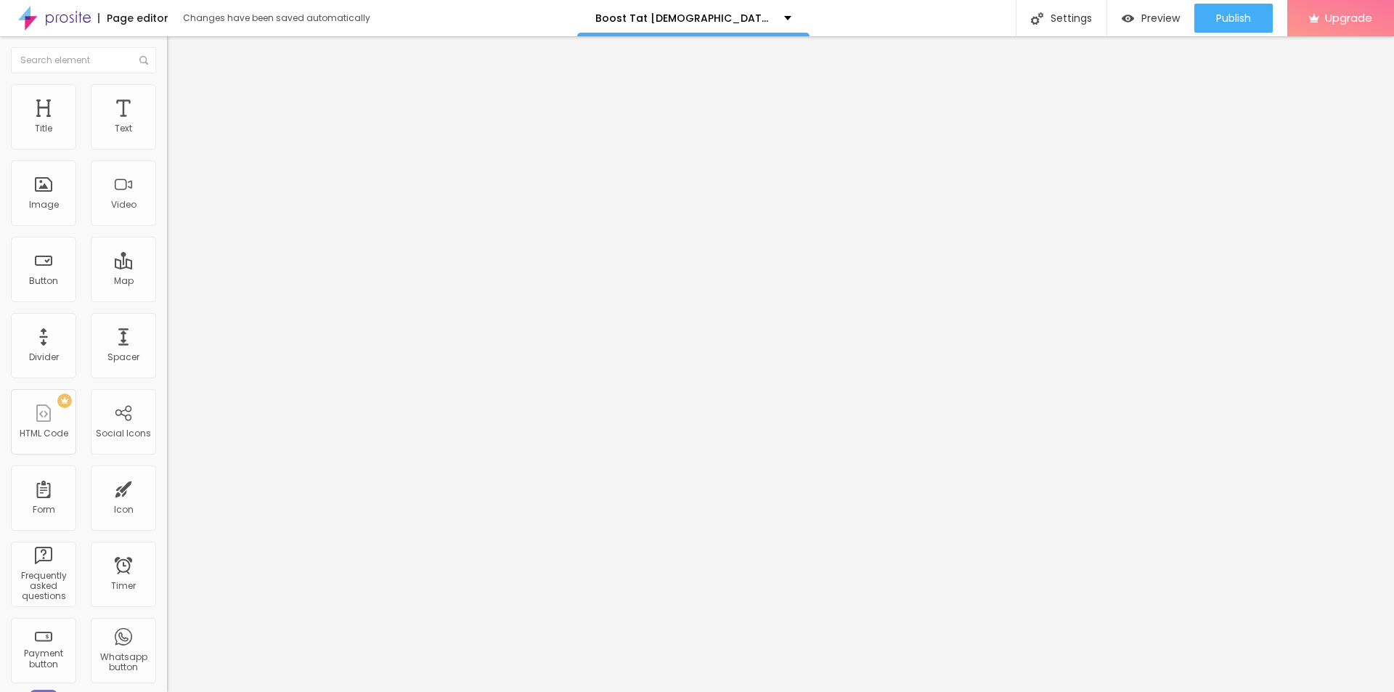
type input "Boost Tat Male Enhancement (Official™)- How To Order?"
paste textarea "This is one of the most important sections. Below are components that Boost TAT…"
type textarea "This is one of the most important sections. Below are components that Boost TAT…"
drag, startPoint x: 713, startPoint y: 348, endPoint x: 516, endPoint y: 350, distance: 197.4
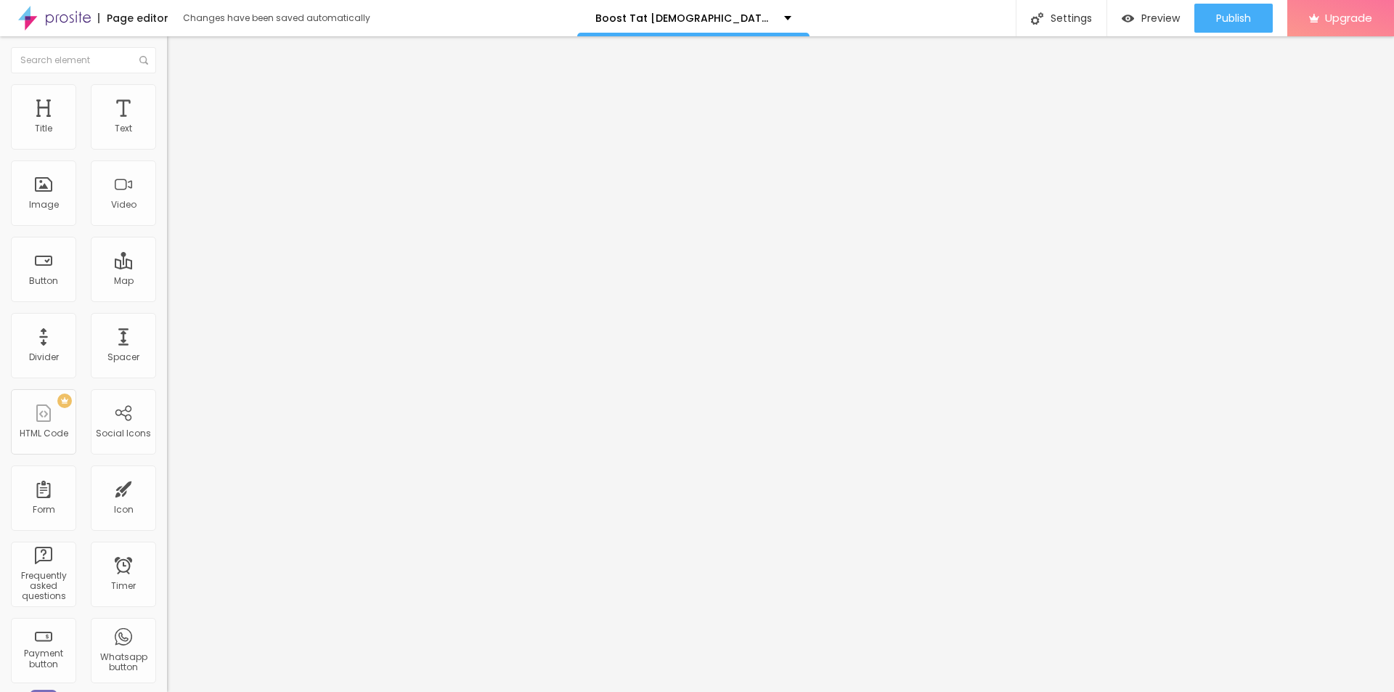
paste input "This is one of the most important sections. Below are components that Boost TAT…"
type input "Boost Tat Male Enhancement (Official™)- How To Order?"
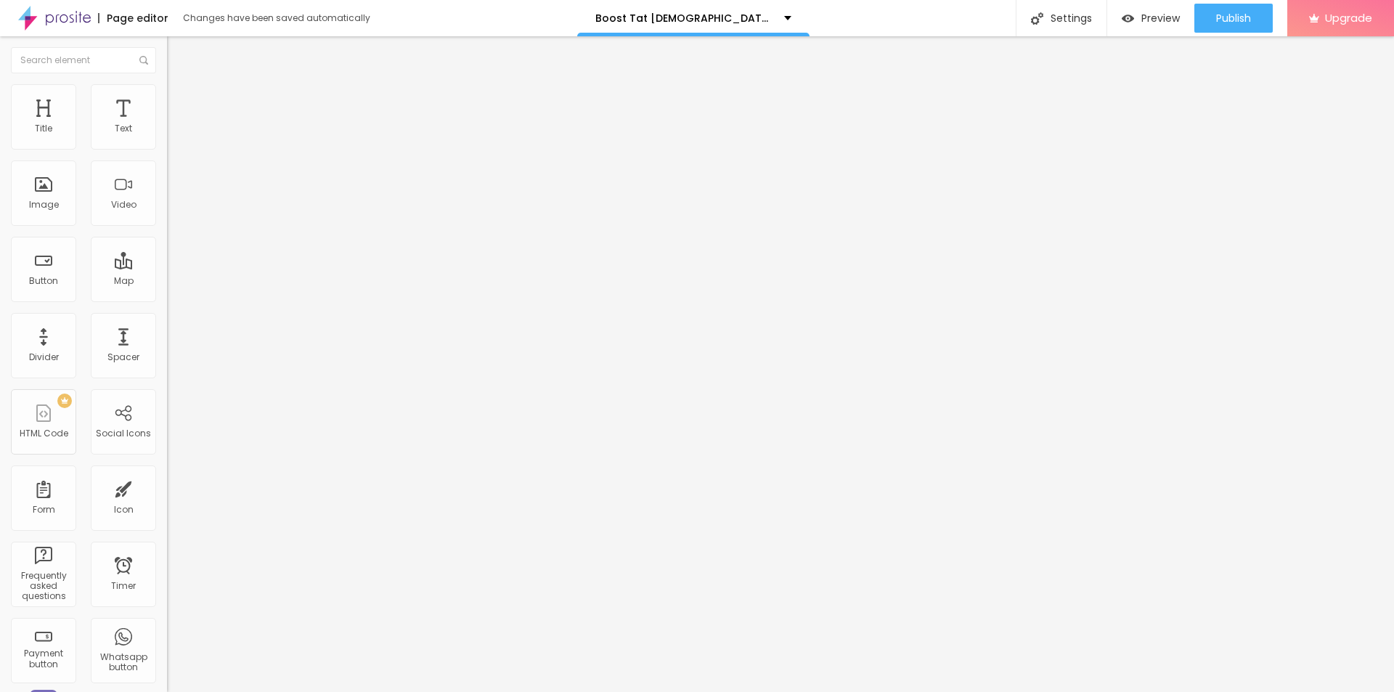
paste textarea "Boost Tat Male Enhancement"
type textarea "Boost Tat Male Enhancement"
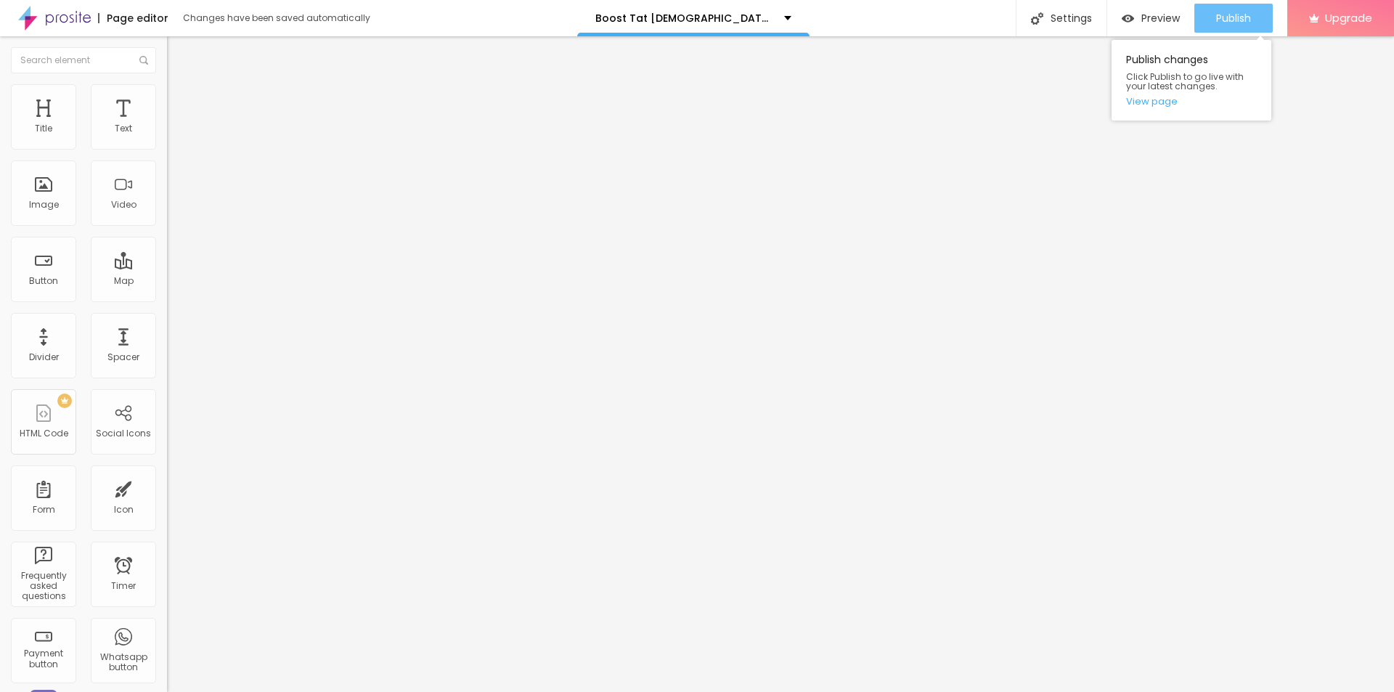
click at [1239, 25] on div "Publish" at bounding box center [1233, 18] width 35 height 29
click at [1138, 105] on link "View page" at bounding box center [1191, 101] width 131 height 9
